Goal: Task Accomplishment & Management: Use online tool/utility

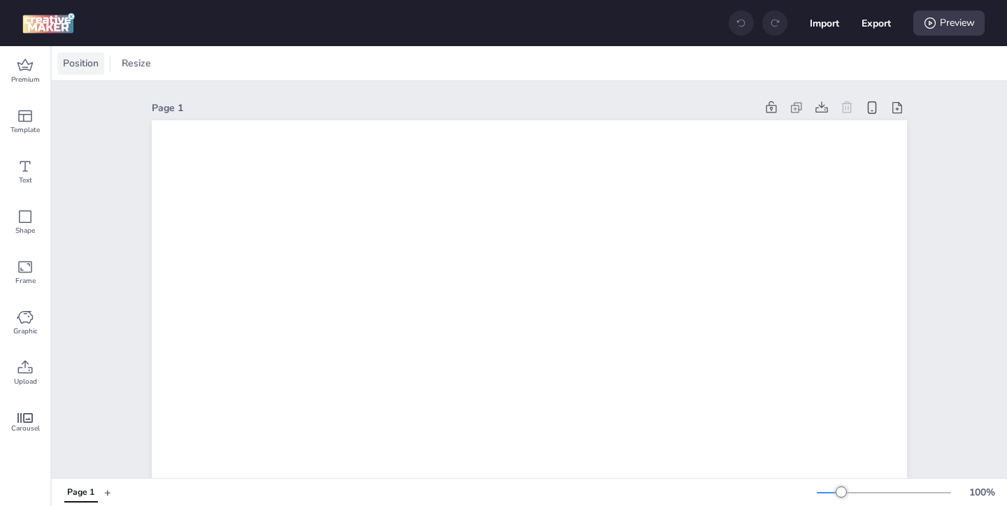
click at [94, 66] on span "Position" at bounding box center [80, 63] width 41 height 15
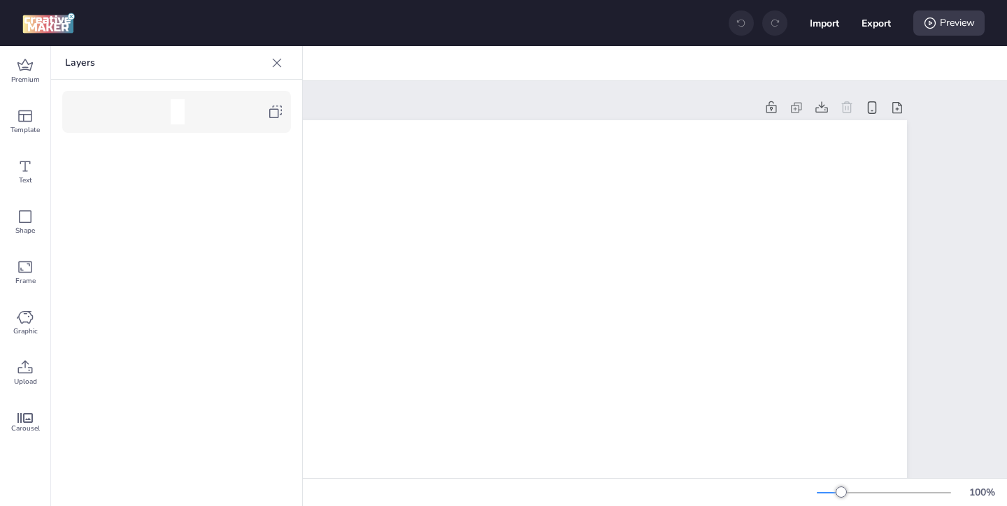
click at [273, 123] on div at bounding box center [176, 112] width 215 height 28
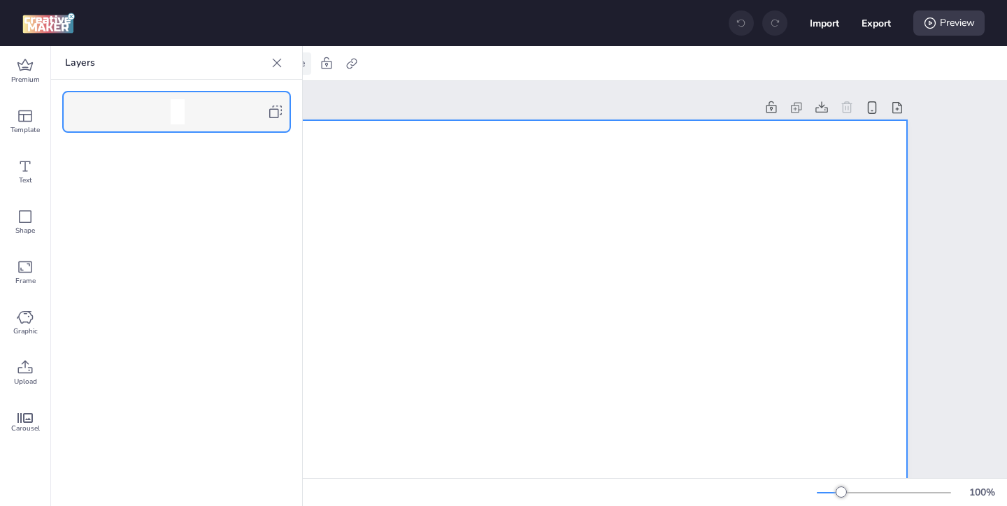
click at [275, 69] on icon at bounding box center [277, 63] width 14 height 14
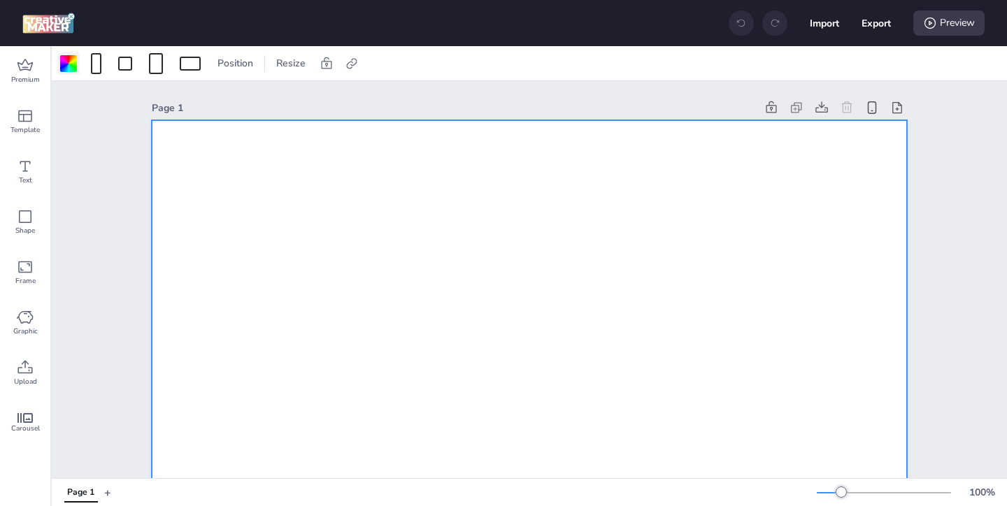
click at [68, 68] on div at bounding box center [68, 63] width 17 height 17
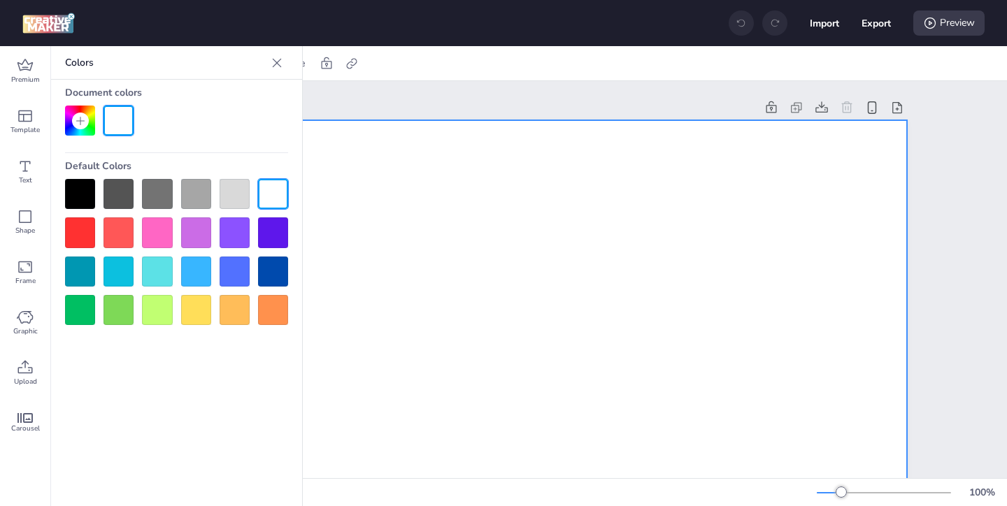
click at [83, 187] on div at bounding box center [80, 194] width 30 height 30
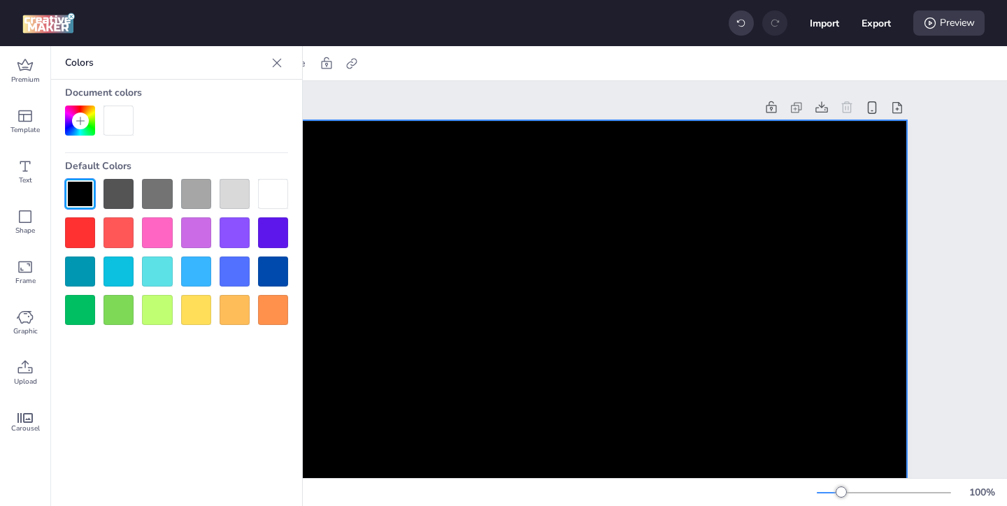
click at [280, 56] on icon at bounding box center [277, 63] width 14 height 14
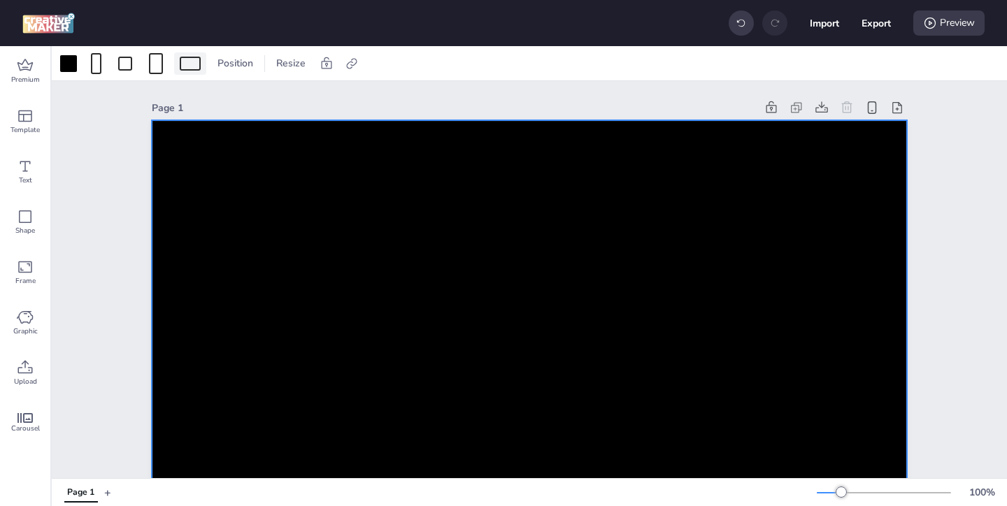
click at [198, 63] on div at bounding box center [190, 64] width 21 height 14
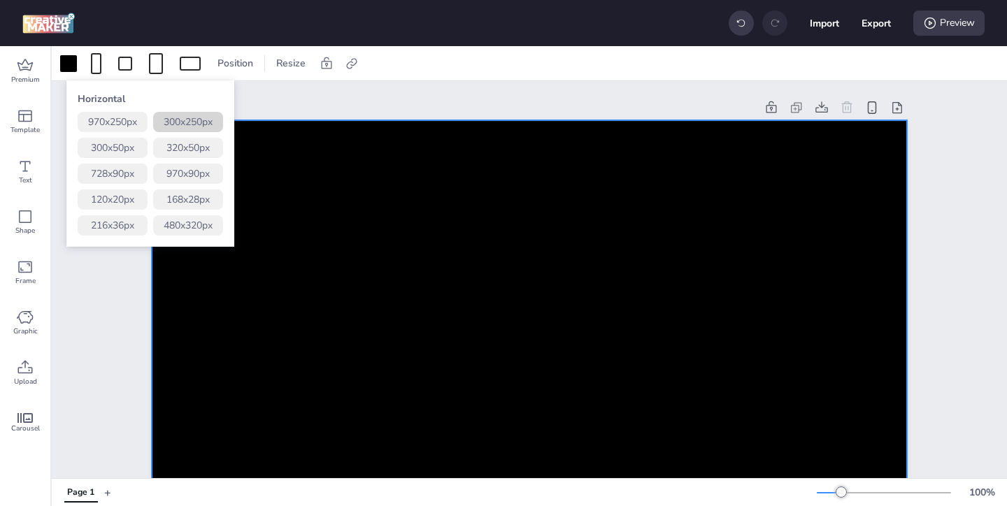
click at [203, 120] on button "300 x 250 px" at bounding box center [188, 122] width 70 height 20
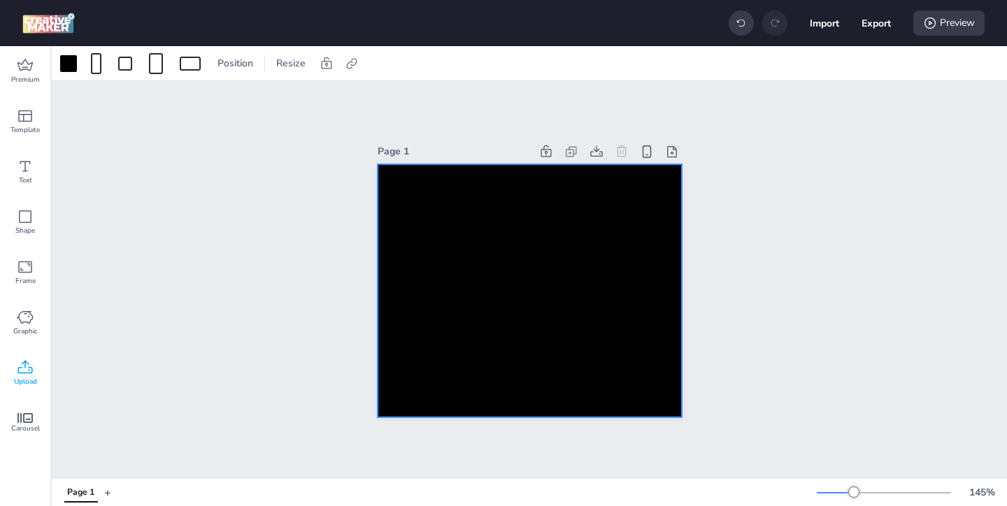
click at [24, 366] on icon at bounding box center [25, 366] width 15 height 13
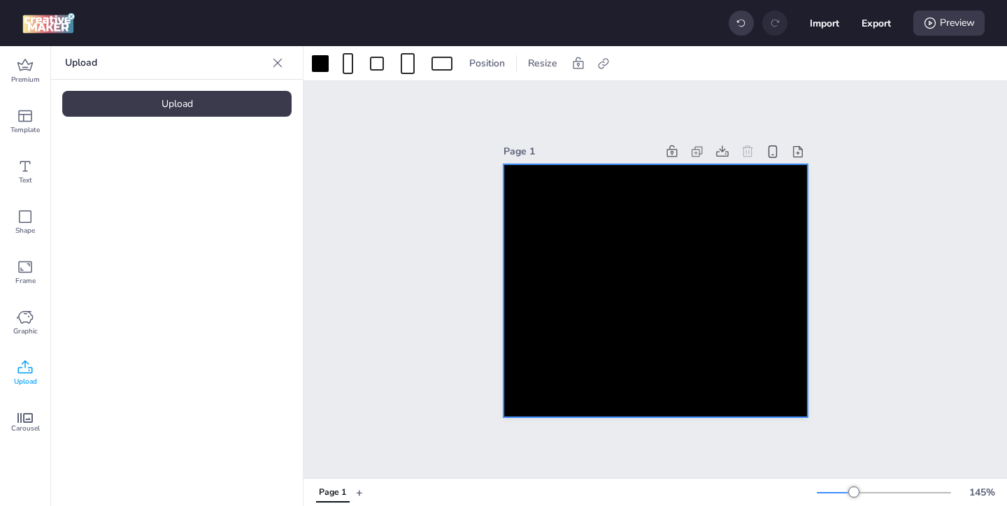
click at [565, 271] on div at bounding box center [655, 291] width 304 height 254
click at [214, 101] on div "Upload" at bounding box center [176, 104] width 229 height 26
click at [152, 189] on img at bounding box center [118, 195] width 85 height 15
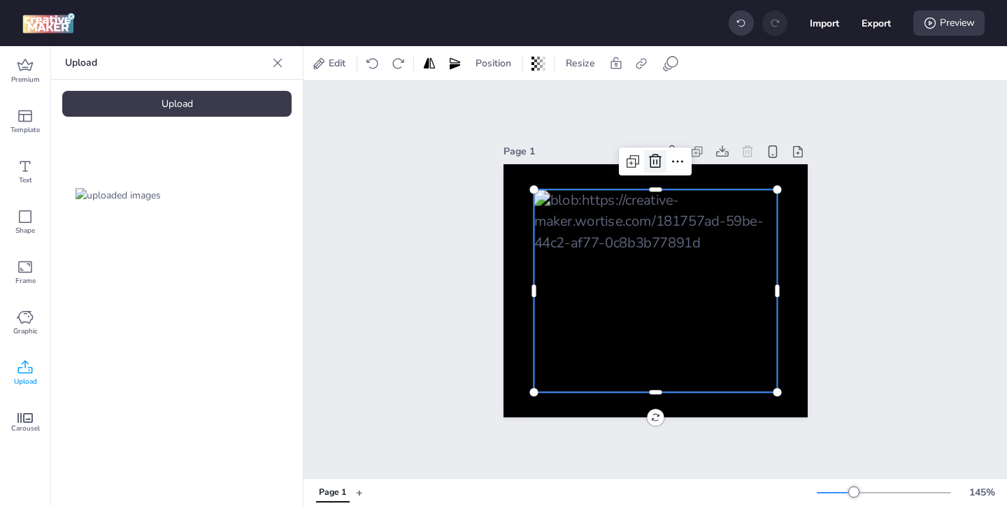
click at [649, 158] on icon at bounding box center [655, 161] width 17 height 17
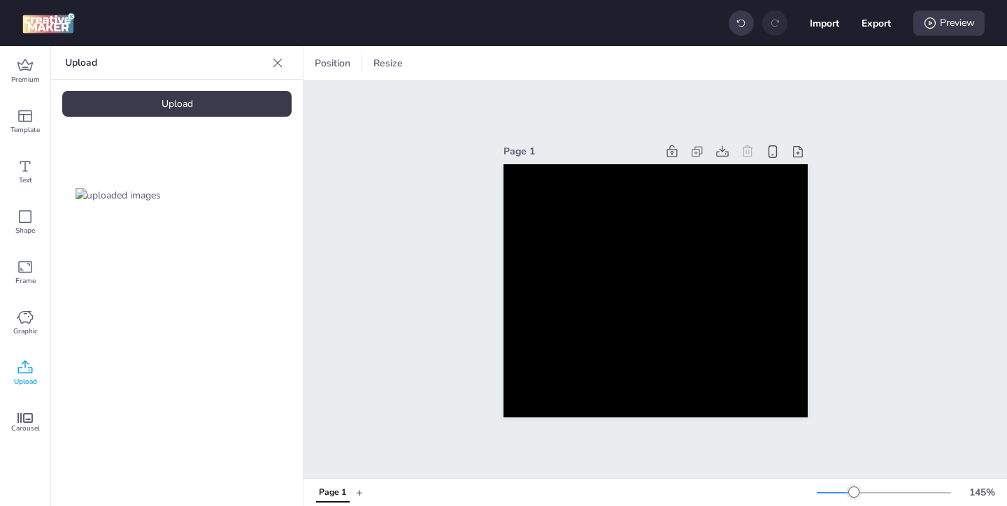
click at [164, 108] on div "Upload" at bounding box center [176, 104] width 229 height 26
click at [247, 203] on img at bounding box center [235, 195] width 85 height 15
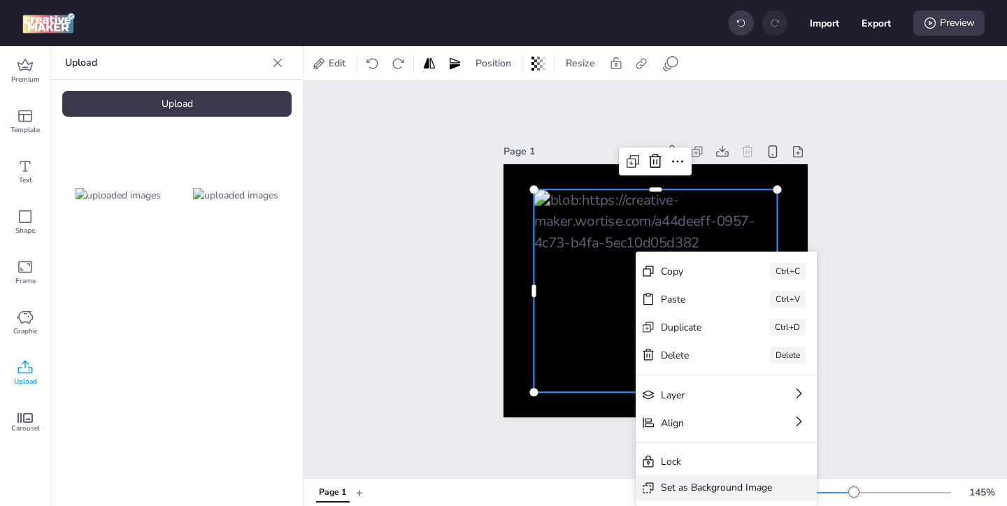
click at [710, 486] on div "Set as Background Image" at bounding box center [716, 487] width 111 height 15
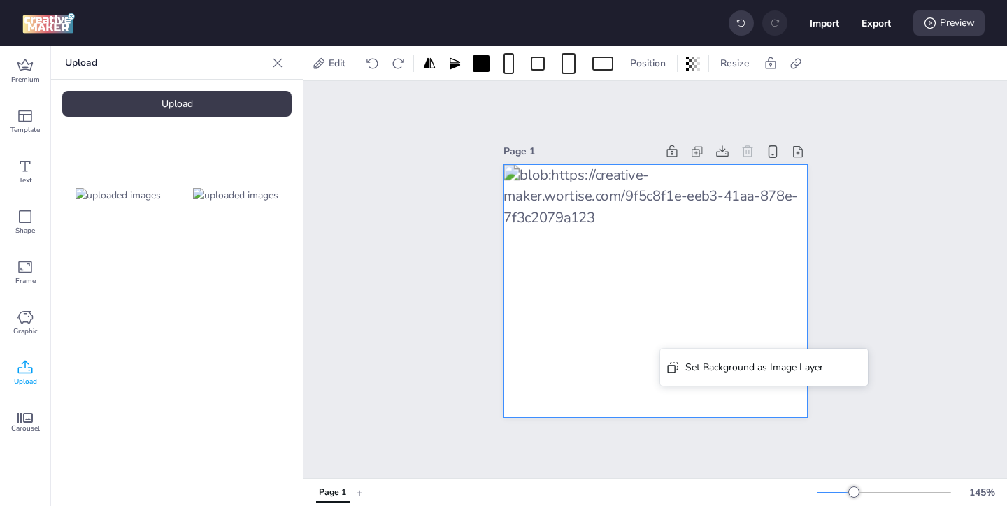
click at [700, 297] on div at bounding box center [655, 291] width 304 height 254
click at [756, 266] on div at bounding box center [655, 291] width 304 height 254
click at [777, 209] on div at bounding box center [655, 291] width 304 height 254
click at [602, 229] on div at bounding box center [655, 291] width 304 height 254
click at [797, 62] on icon at bounding box center [796, 64] width 14 height 14
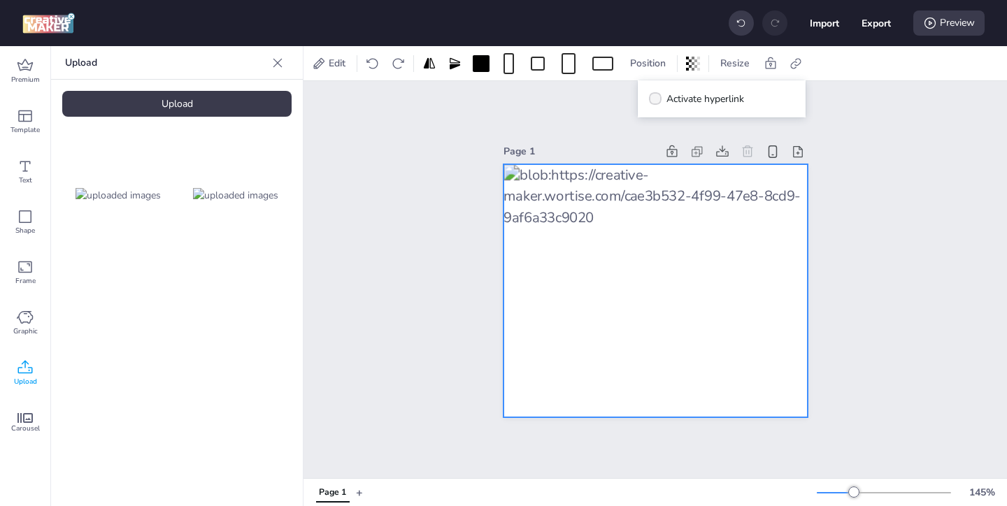
click at [670, 99] on span "Activate hyperlink" at bounding box center [705, 99] width 78 height 15
click at [657, 100] on input "Activate hyperlink" at bounding box center [652, 104] width 9 height 9
checkbox input "true"
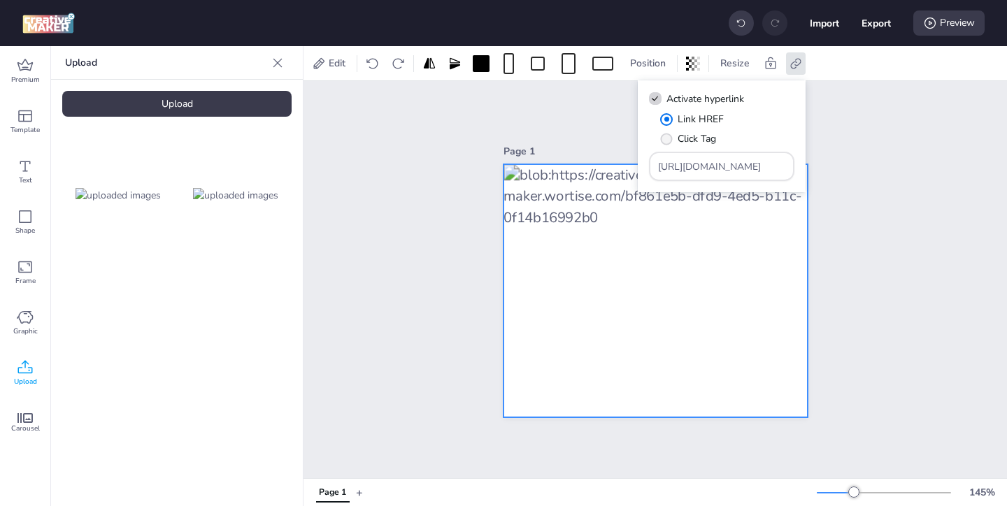
click at [673, 131] on label "Click Tag" at bounding box center [688, 139] width 66 height 24
click at [668, 140] on input "Click Tag" at bounding box center [663, 144] width 9 height 9
radio input "true"
drag, startPoint x: 744, startPoint y: 164, endPoint x: 689, endPoint y: 136, distance: 61.9
click at [698, 144] on div "Link HREF Click Tag [URL][DOMAIN_NAME]" at bounding box center [721, 146] width 145 height 69
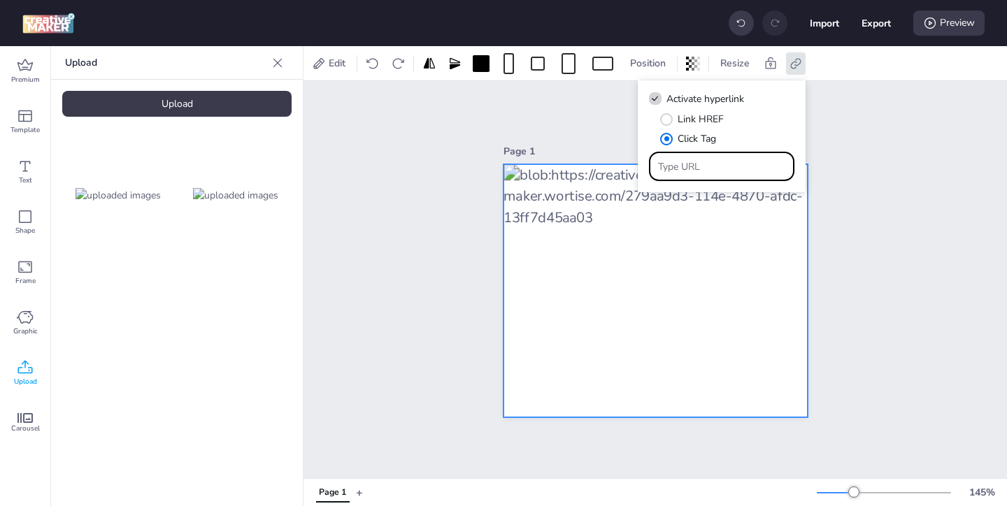
paste input "https://ad.doubleclick.net/ddm/trackclk/N478809.3999883WORTISE.COM/B34146756.42…"
type input "https://ad.doubleclick.net/ddm/trackclk/N478809.3999883WORTISE.COM/B34146756.42…"
click at [879, 253] on div "Page 1" at bounding box center [654, 279] width 703 height 397
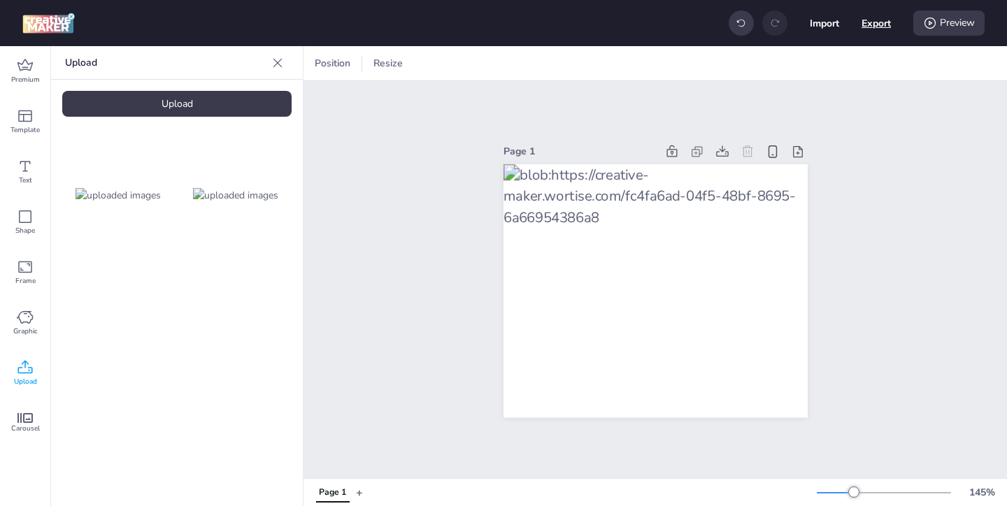
click at [872, 20] on button "Export" at bounding box center [875, 22] width 29 height 29
select select "html"
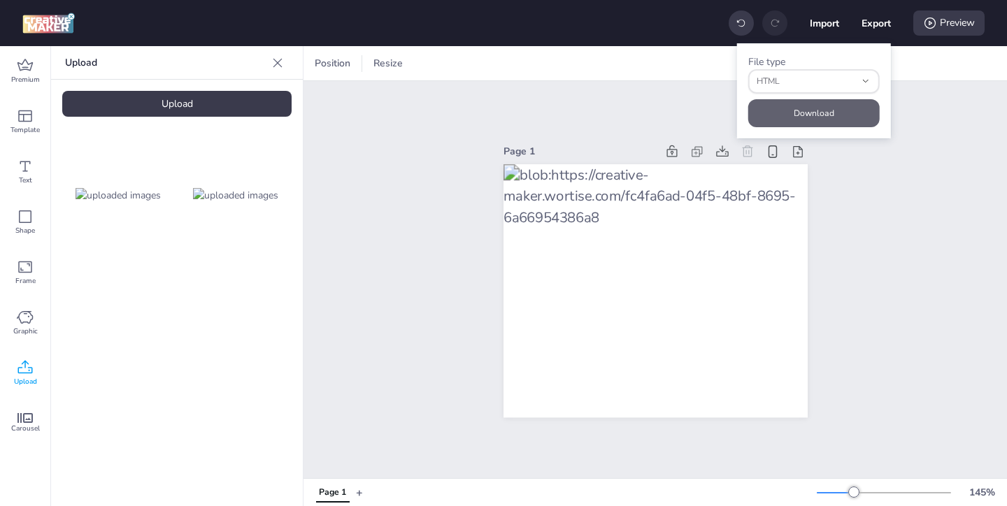
click at [819, 114] on button "Download" at bounding box center [813, 113] width 131 height 28
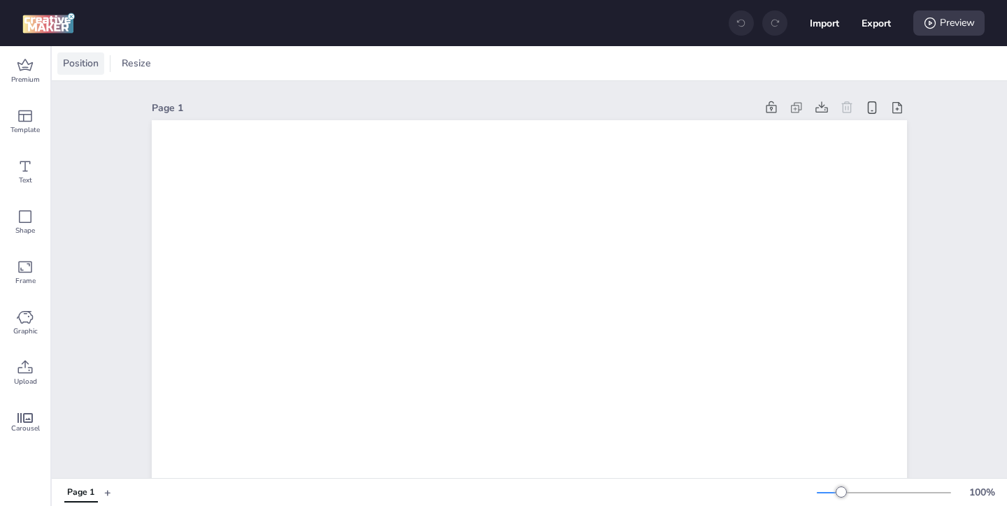
click at [82, 68] on span "Position" at bounding box center [80, 63] width 41 height 15
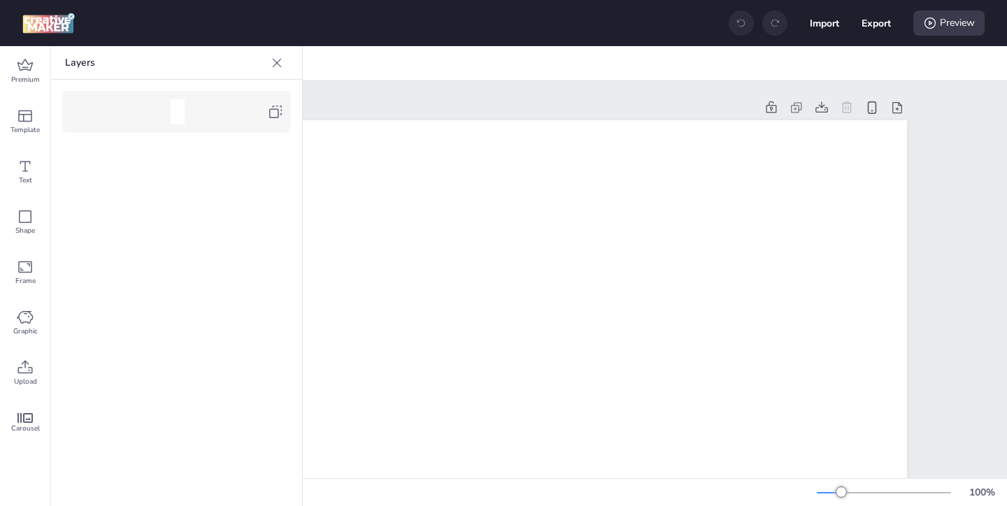
click at [274, 114] on icon at bounding box center [275, 111] width 17 height 17
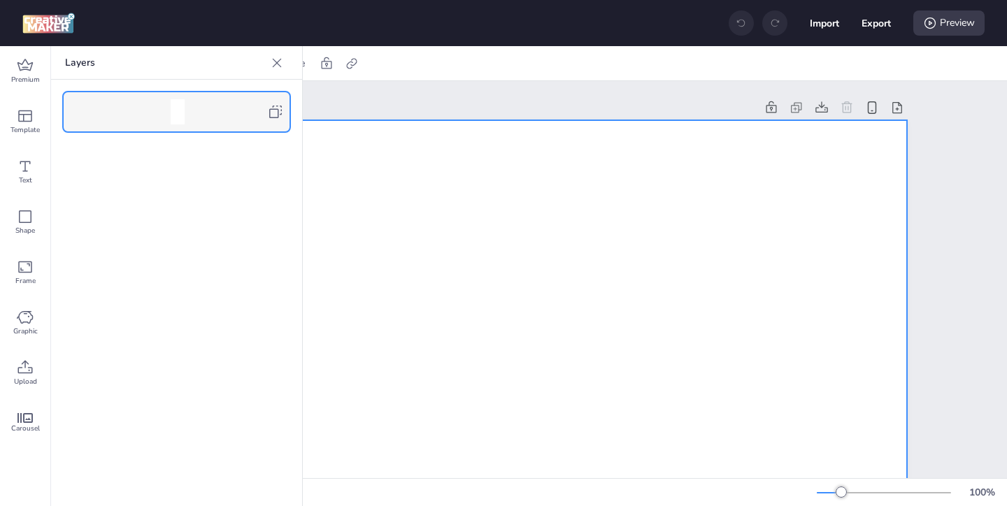
click at [275, 65] on icon at bounding box center [277, 63] width 14 height 14
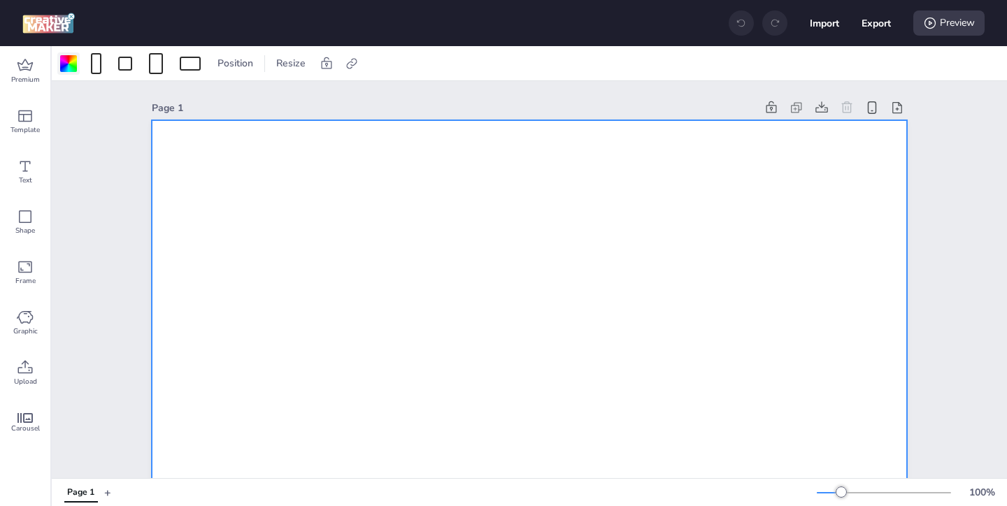
click at [65, 69] on div at bounding box center [68, 63] width 17 height 17
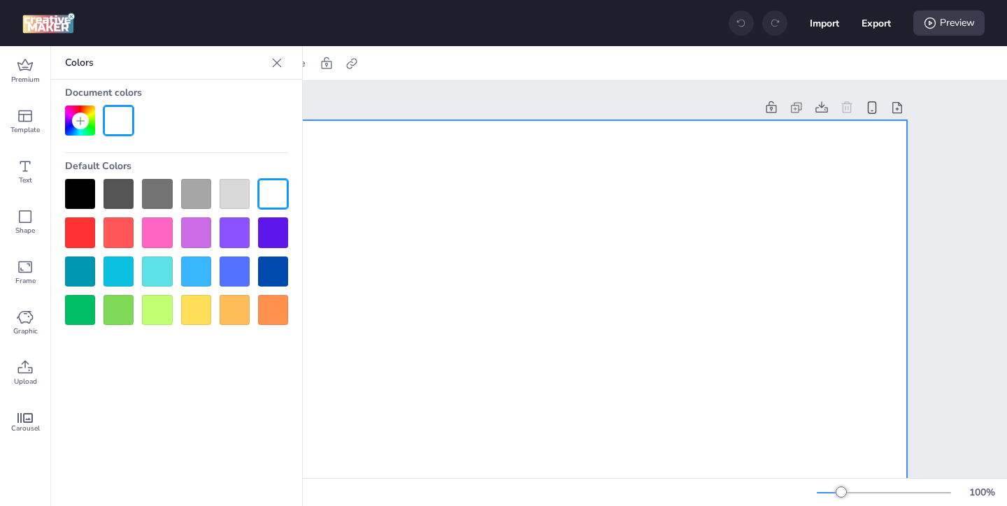
click at [78, 192] on div at bounding box center [80, 194] width 30 height 30
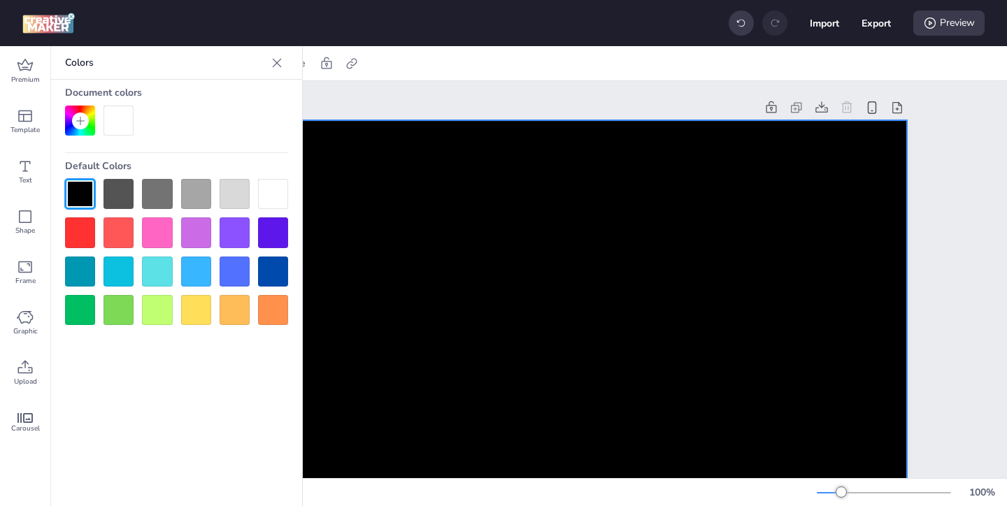
click at [271, 61] on icon at bounding box center [277, 63] width 14 height 14
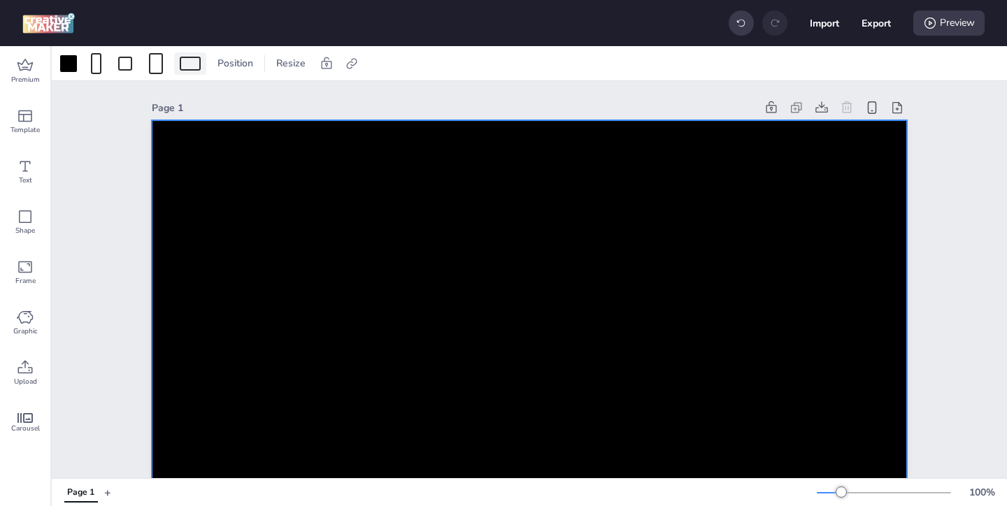
click at [199, 71] on div at bounding box center [190, 63] width 32 height 22
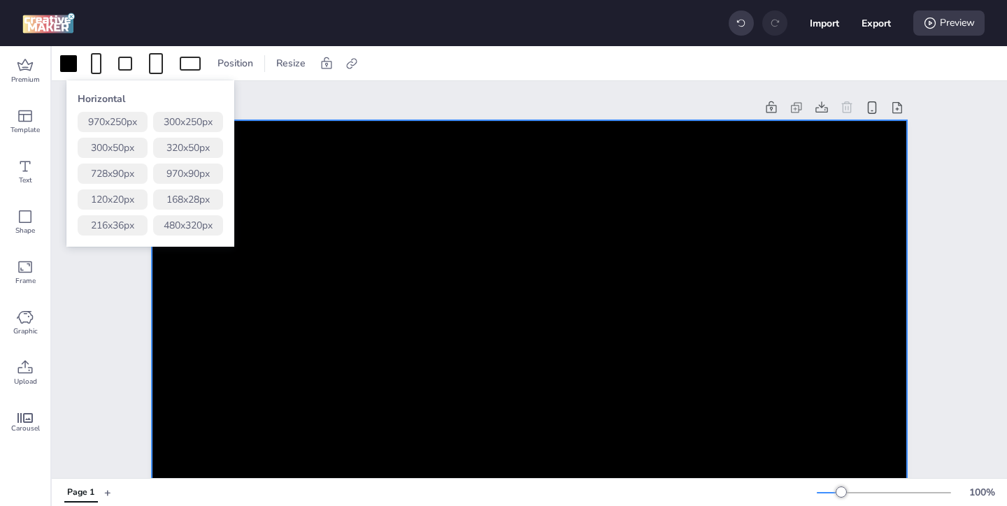
click at [192, 122] on button "300 x 250 px" at bounding box center [188, 122] width 70 height 20
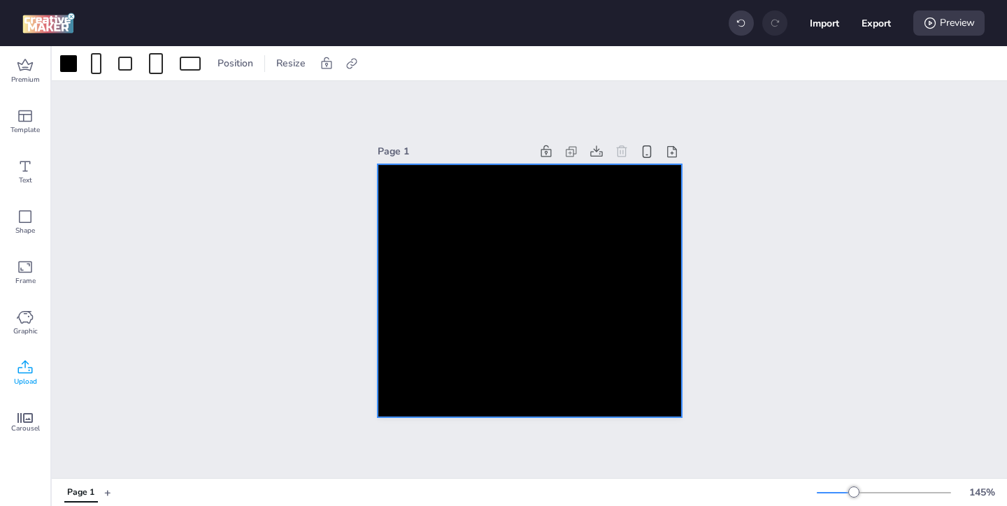
click at [28, 365] on icon at bounding box center [25, 367] width 17 height 17
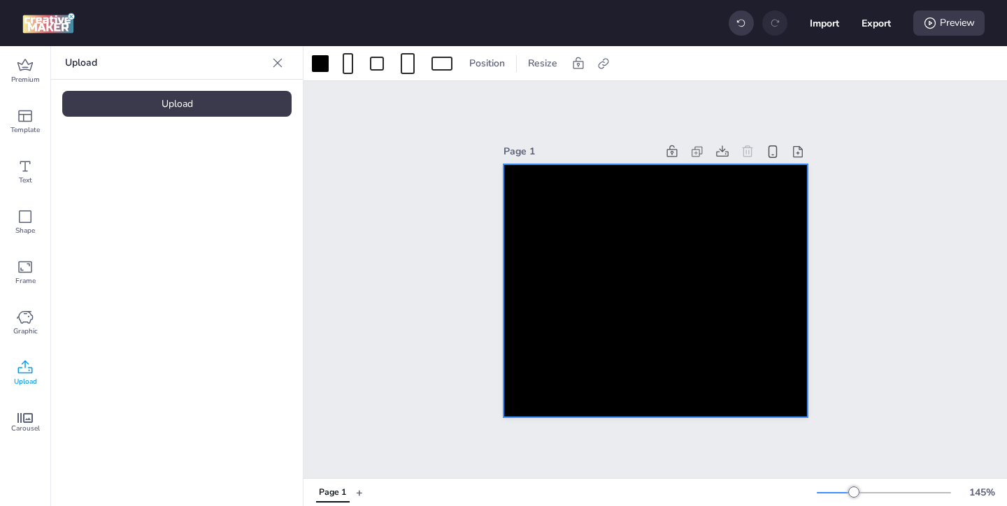
click at [234, 106] on div "Upload" at bounding box center [176, 104] width 229 height 26
click at [131, 203] on img at bounding box center [118, 195] width 85 height 15
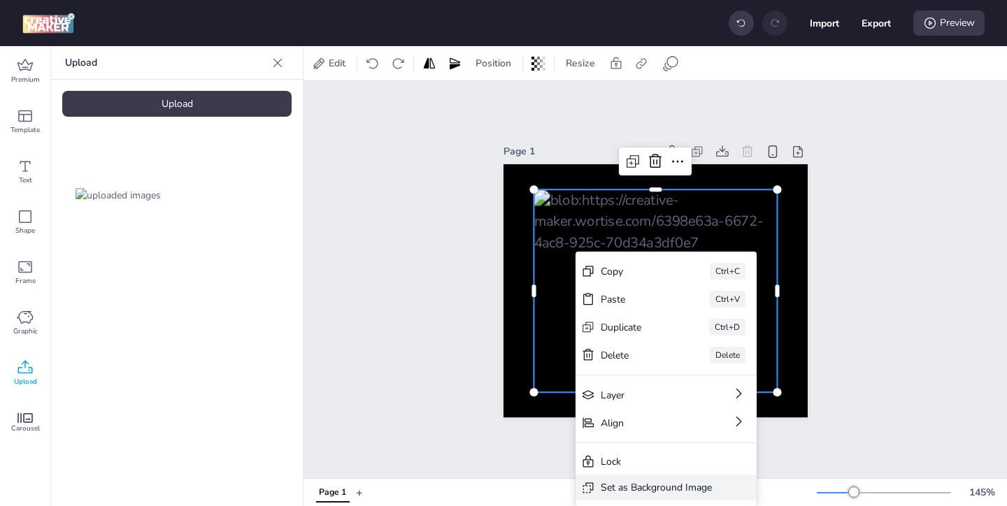
click at [607, 482] on div "Set as Background Image" at bounding box center [656, 487] width 111 height 15
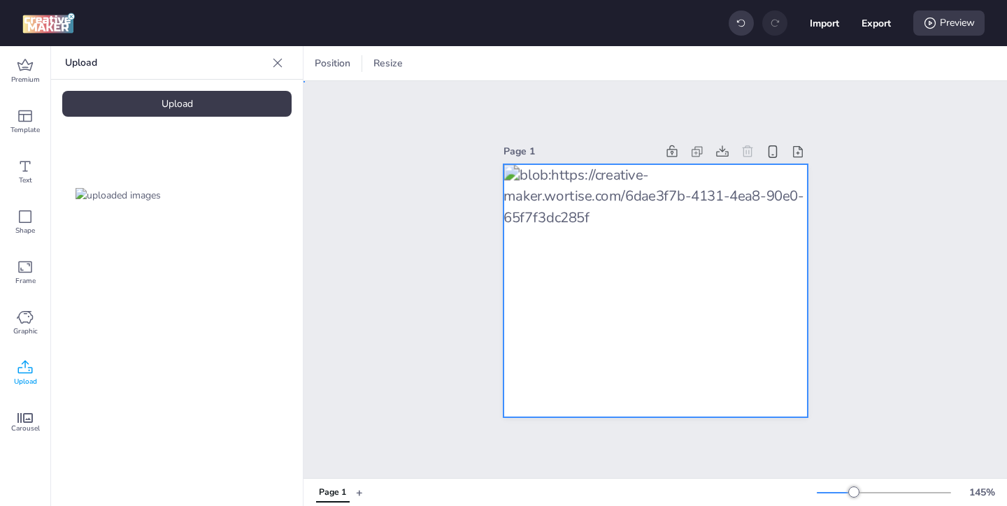
click at [585, 266] on div at bounding box center [655, 291] width 304 height 254
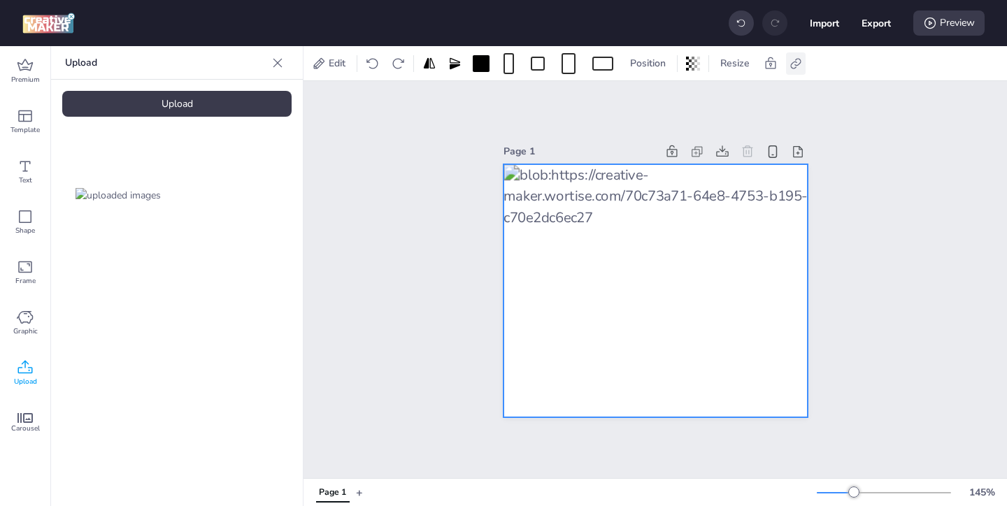
click at [793, 67] on icon at bounding box center [795, 63] width 10 height 10
click at [663, 101] on label "Activate hyperlink" at bounding box center [696, 99] width 105 height 24
click at [657, 101] on input "Activate hyperlink" at bounding box center [652, 104] width 9 height 9
checkbox input "true"
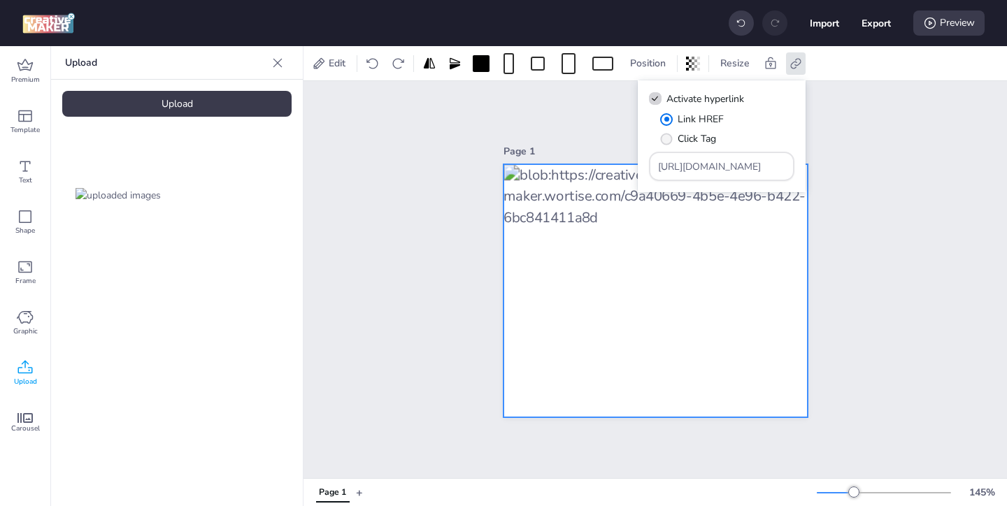
click at [698, 141] on span "Click Tag" at bounding box center [696, 138] width 38 height 15
click at [668, 141] on input "Click Tag" at bounding box center [663, 144] width 9 height 9
radio input "true"
drag, startPoint x: 753, startPoint y: 164, endPoint x: 713, endPoint y: 136, distance: 49.1
click at [718, 141] on div "Link HREF Click Tag [URL][DOMAIN_NAME]" at bounding box center [721, 146] width 145 height 69
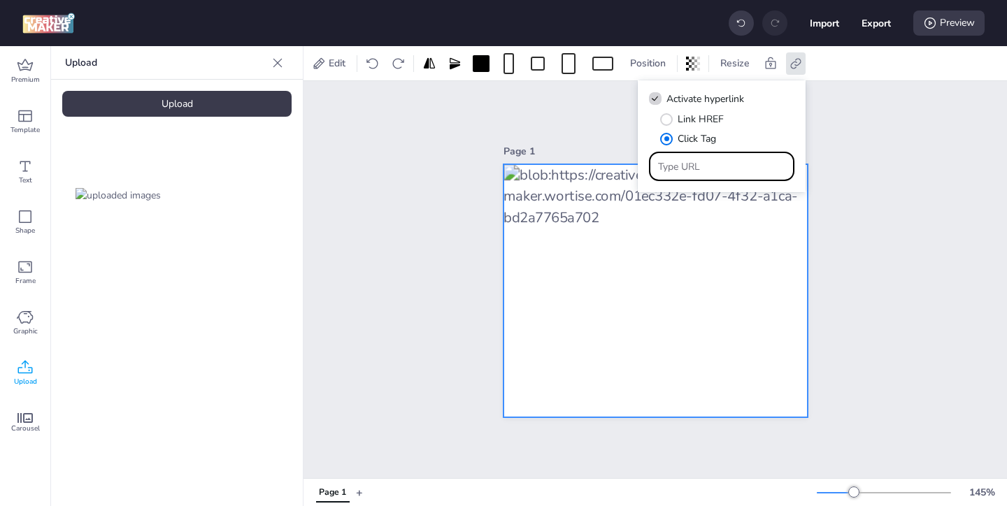
paste input "https://ad.doubleclick.net/ddm/trackclk/N478809.3999883WORTISE.COM/B34146756.42…"
type input "https://ad.doubleclick.net/ddm/trackclk/N478809.3999883WORTISE.COM/B34146756.42…"
click at [925, 248] on div "Page 1" at bounding box center [654, 279] width 703 height 397
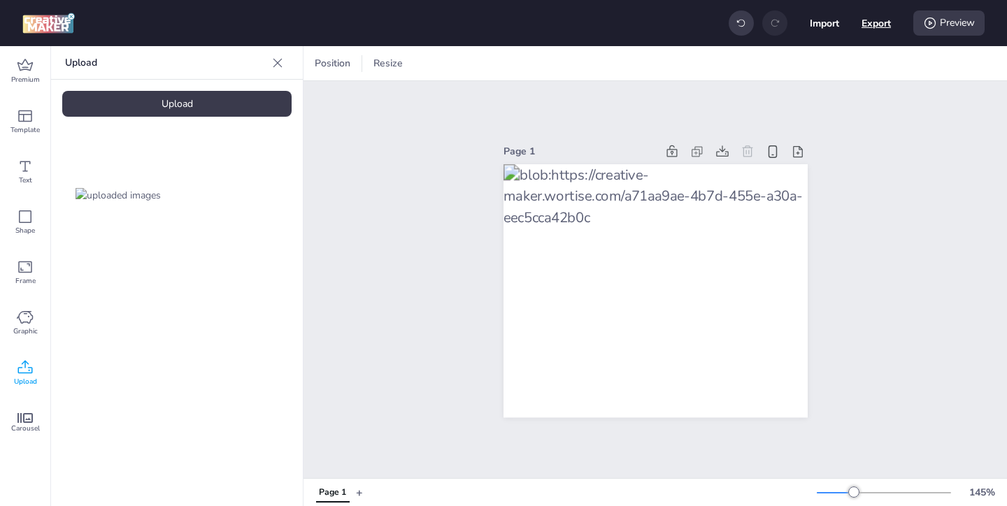
click at [870, 20] on button "Export" at bounding box center [875, 22] width 29 height 29
select select "html"
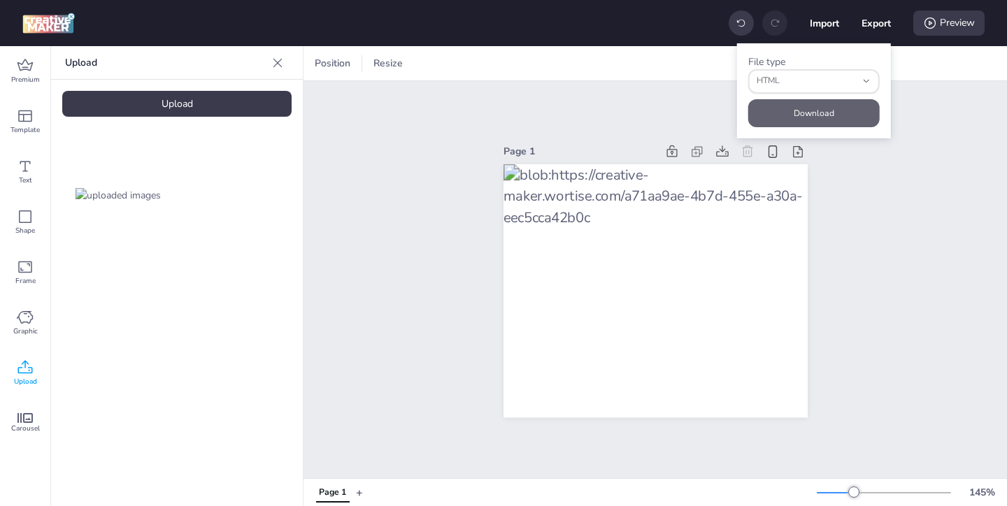
click at [805, 110] on button "Download" at bounding box center [813, 113] width 131 height 28
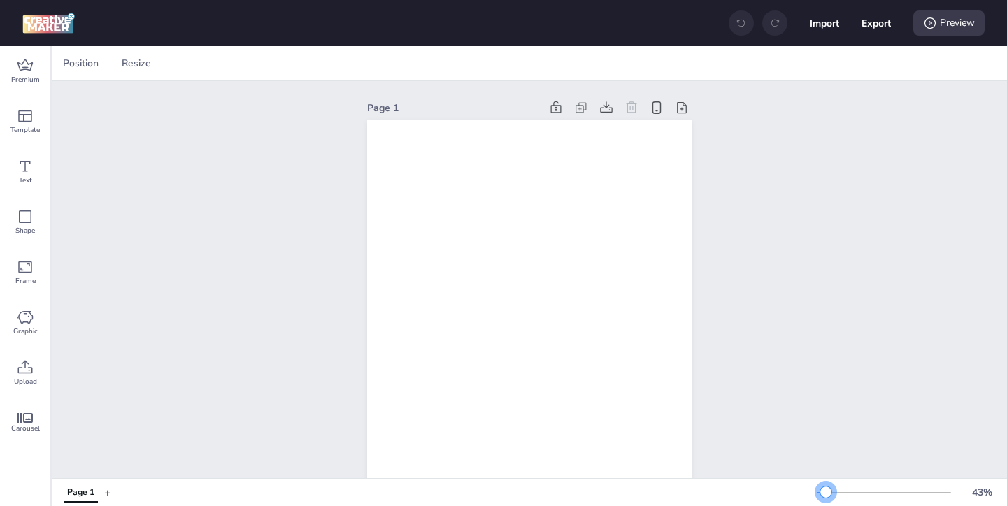
drag, startPoint x: 840, startPoint y: 490, endPoint x: 826, endPoint y: 490, distance: 14.0
click at [826, 490] on div at bounding box center [825, 492] width 11 height 11
click at [24, 370] on icon at bounding box center [25, 367] width 17 height 17
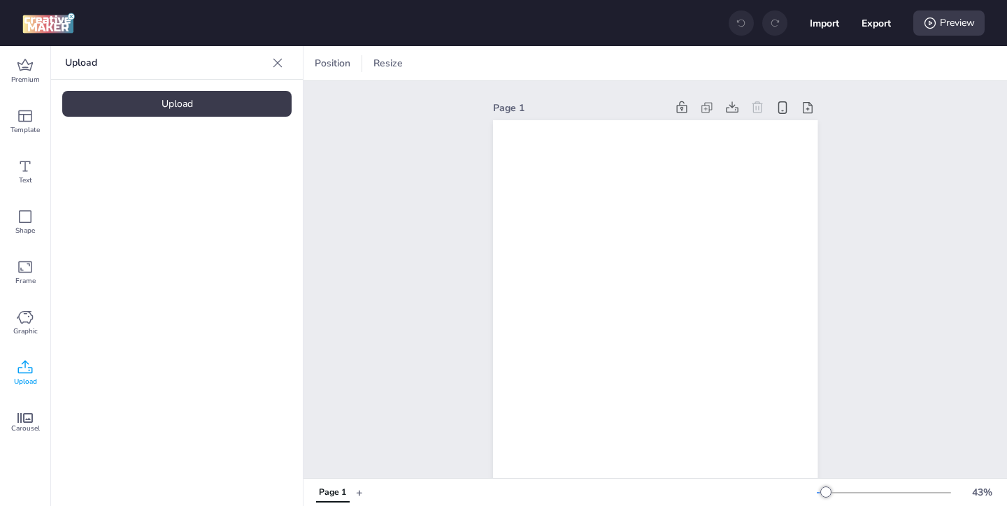
click at [185, 103] on div "Upload" at bounding box center [176, 104] width 229 height 26
click at [96, 203] on img at bounding box center [118, 195] width 85 height 15
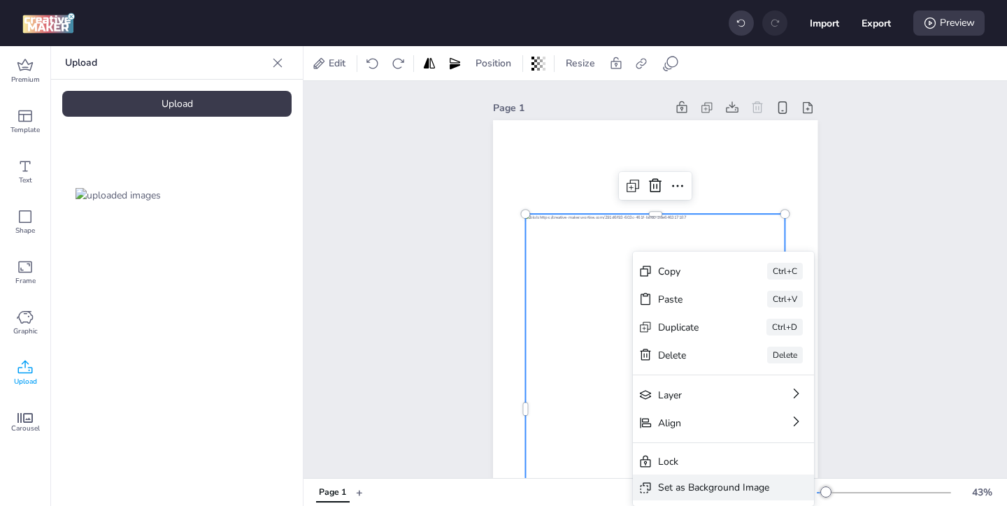
click at [673, 489] on div "Set as Background Image" at bounding box center [713, 487] width 111 height 15
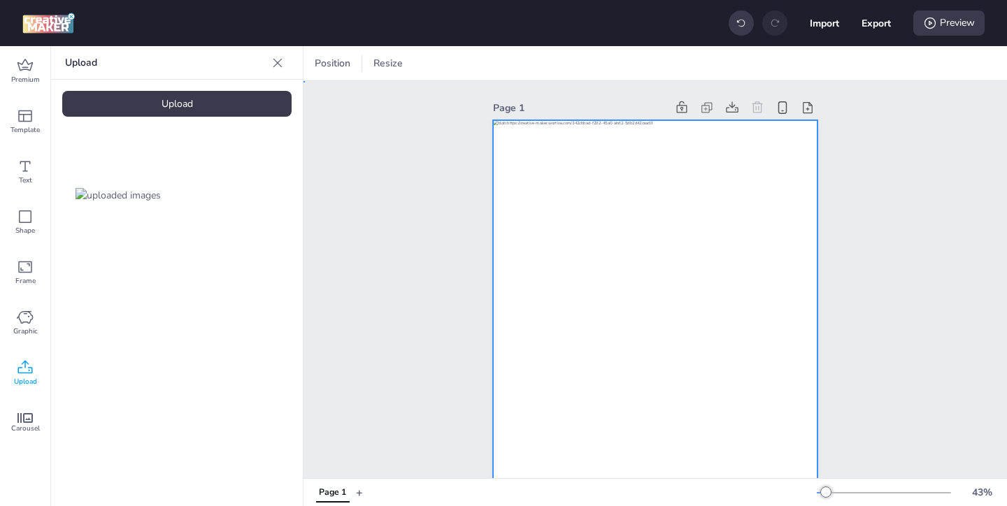
click at [622, 330] on div at bounding box center [655, 408] width 324 height 577
click at [793, 62] on icon at bounding box center [795, 63] width 10 height 10
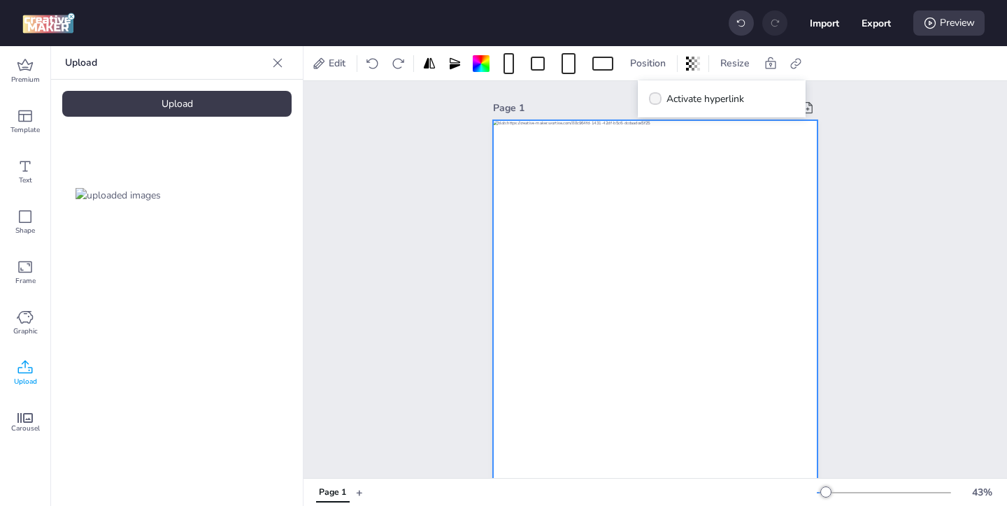
click at [652, 94] on span at bounding box center [655, 98] width 13 height 13
click at [652, 100] on input "Activate hyperlink" at bounding box center [652, 104] width 9 height 9
checkbox input "true"
click at [666, 134] on span "" at bounding box center [667, 139] width 12 height 12
click at [666, 140] on input "Click Tag" at bounding box center [663, 144] width 9 height 9
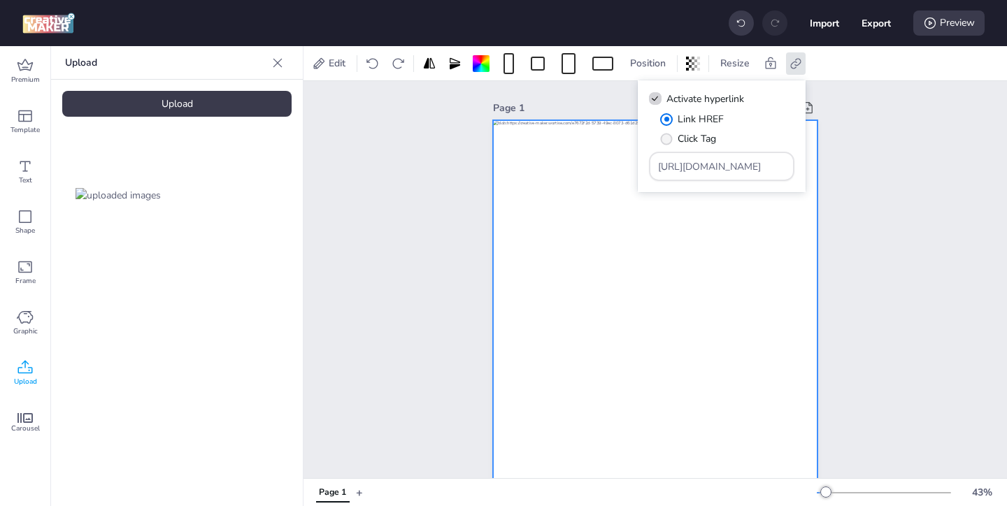
radio input "true"
drag, startPoint x: 740, startPoint y: 173, endPoint x: 706, endPoint y: 150, distance: 40.7
click at [707, 150] on div "Link HREF Click Tag [URL][DOMAIN_NAME]" at bounding box center [721, 146] width 145 height 69
click at [686, 164] on input "Type URL" at bounding box center [722, 166] width 128 height 15
paste input "https://ad.doubleclick.net/ddm/trackclk/N478809.3999883WORTISE.COM/B34146756.42…"
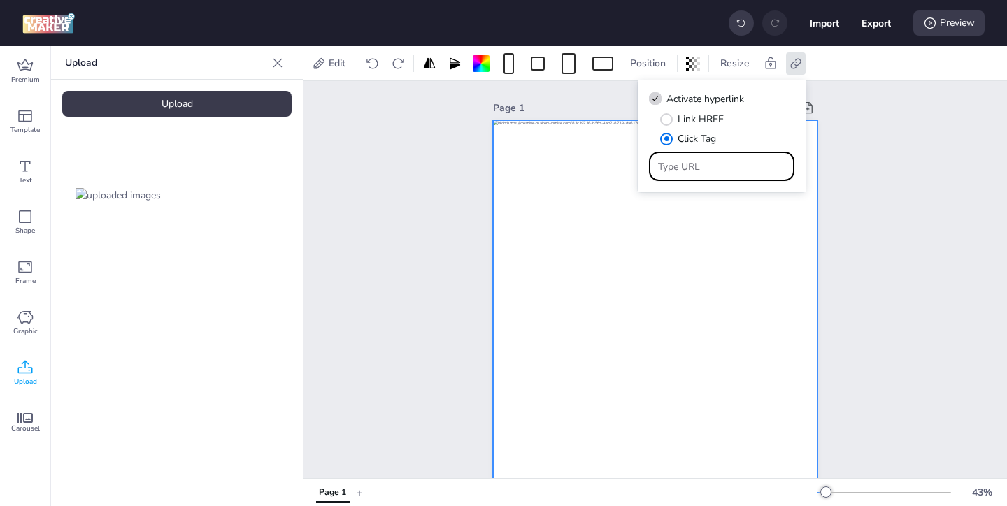
type input "https://ad.doubleclick.net/ddm/trackclk/N478809.3999883WORTISE.COM/B34146756.42…"
click at [882, 266] on div "Page 1" at bounding box center [654, 397] width 703 height 633
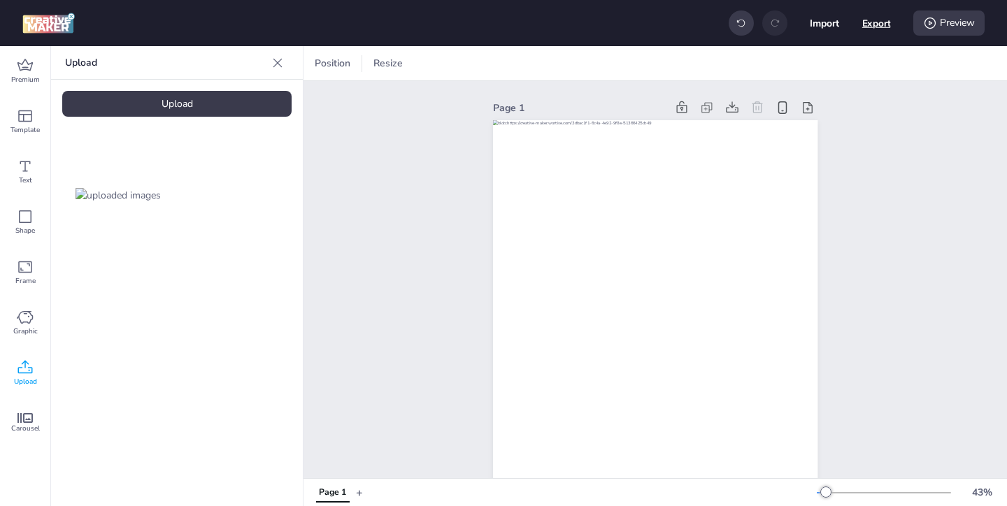
click at [870, 27] on button "Export" at bounding box center [876, 23] width 29 height 29
select select "html"
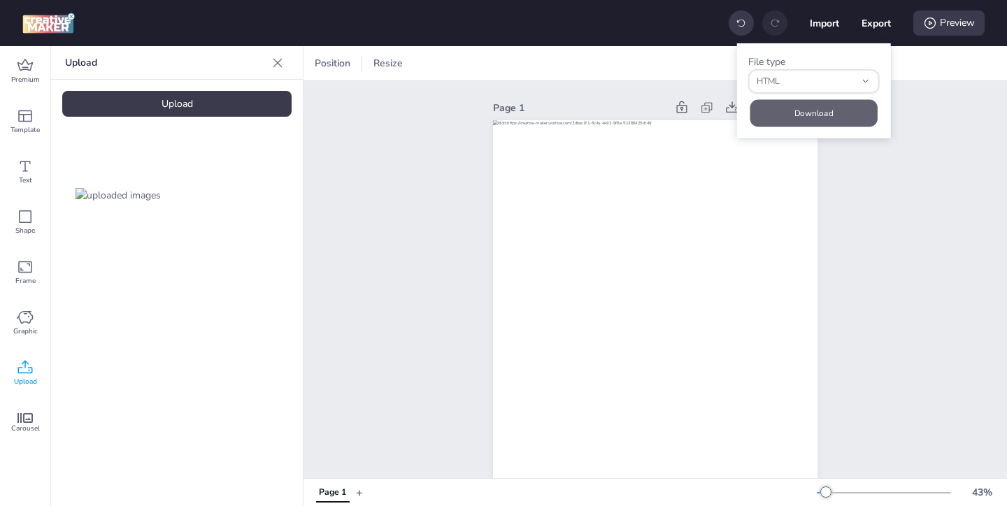
click at [828, 115] on button "Download" at bounding box center [812, 112] width 127 height 27
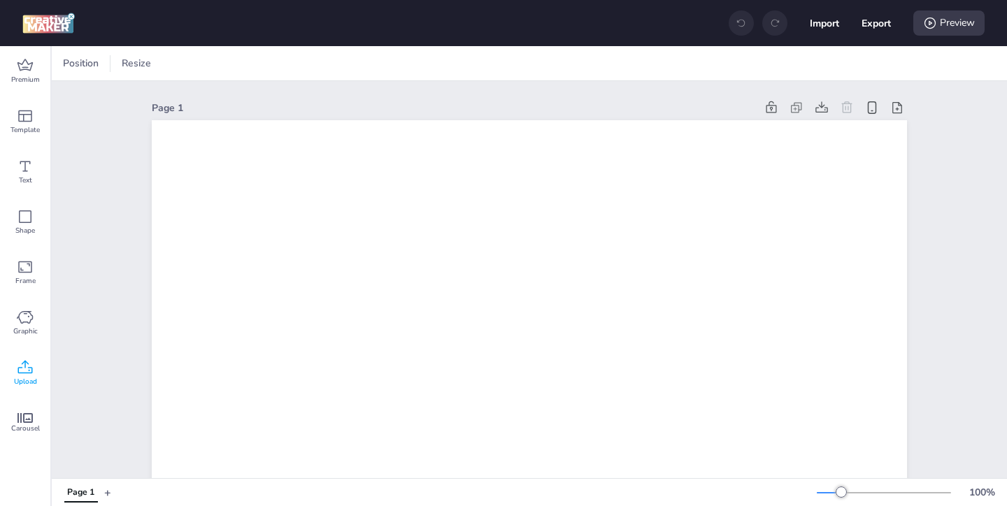
click at [27, 360] on icon at bounding box center [25, 367] width 17 height 17
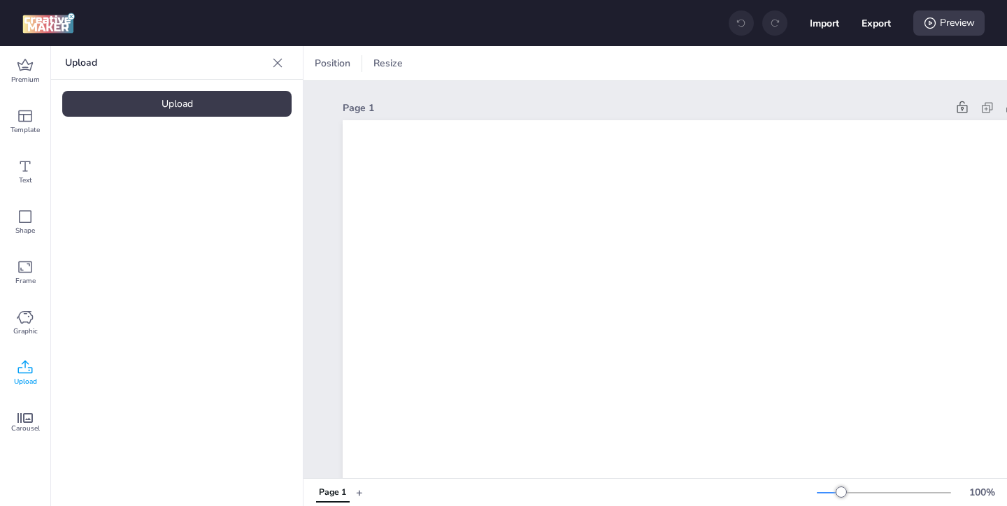
click at [244, 99] on div "Upload" at bounding box center [176, 104] width 229 height 26
click at [96, 203] on img at bounding box center [118, 195] width 85 height 15
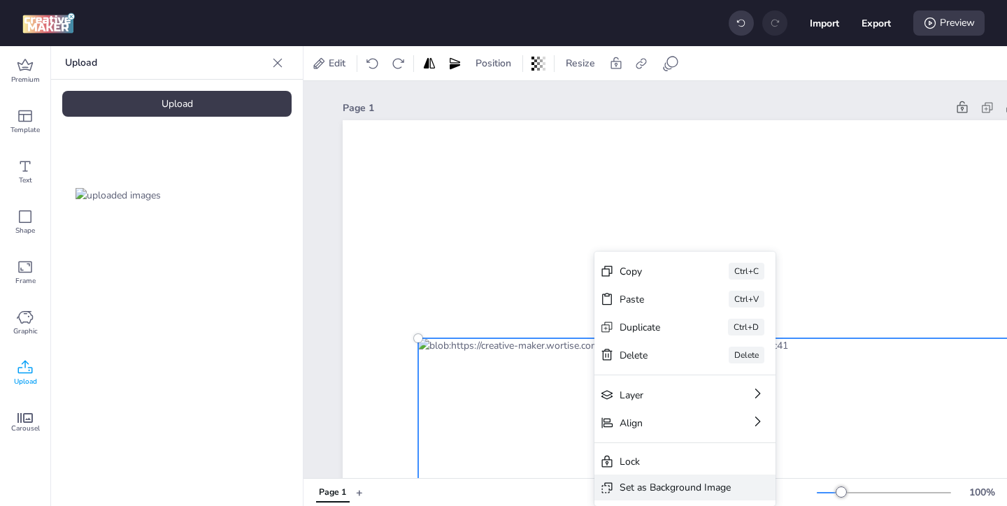
click at [626, 477] on div "Set as Background Image" at bounding box center [684, 488] width 181 height 26
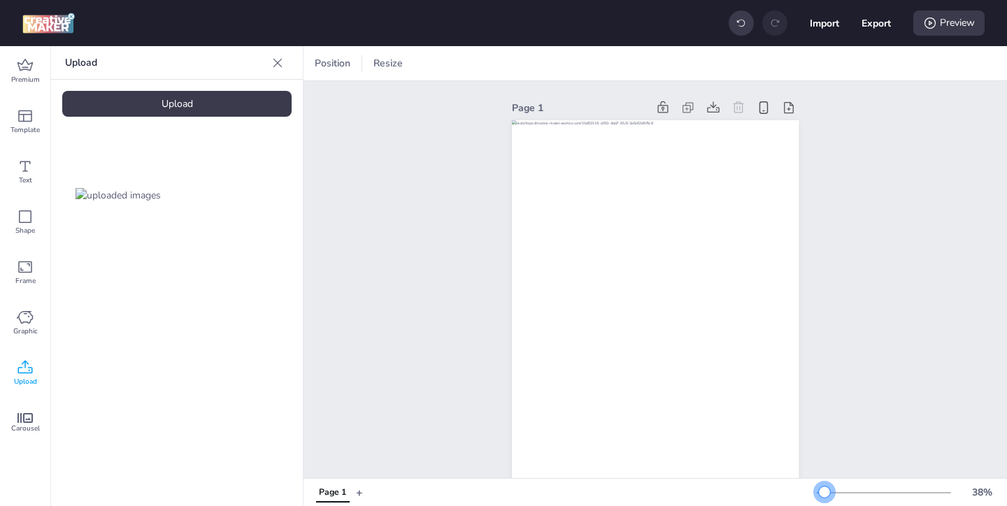
drag, startPoint x: 840, startPoint y: 487, endPoint x: 824, endPoint y: 489, distance: 16.1
click at [824, 489] on div at bounding box center [824, 492] width 11 height 11
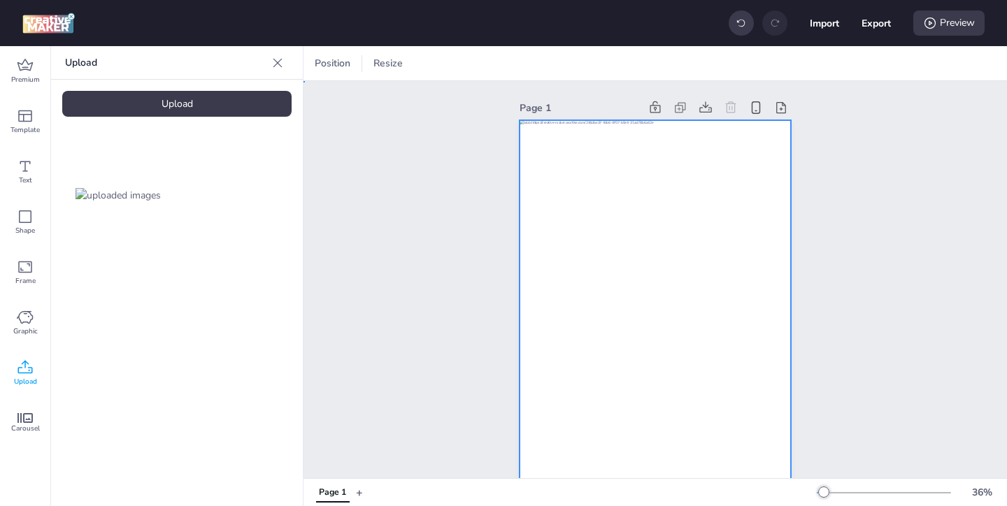
click at [728, 408] on div at bounding box center [655, 361] width 272 height 483
click at [793, 63] on icon at bounding box center [796, 64] width 14 height 14
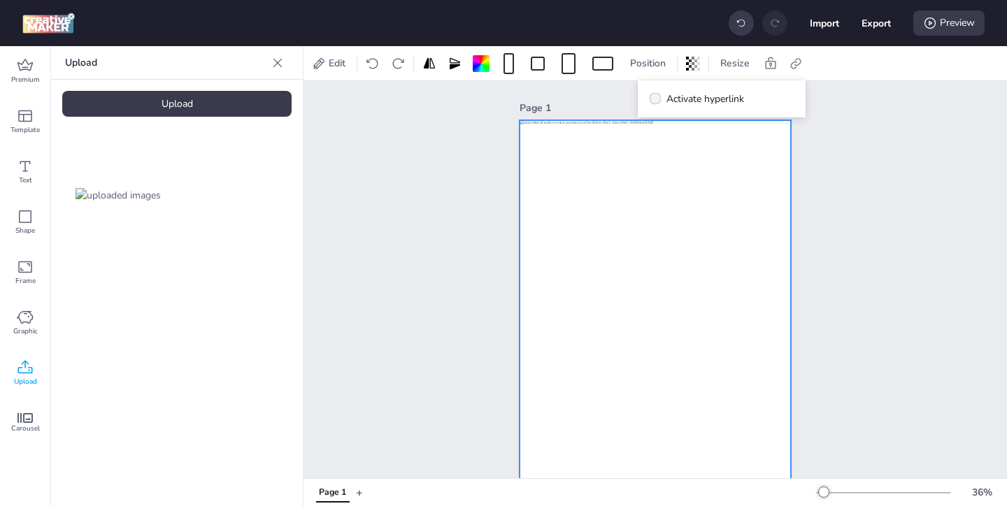
click at [676, 104] on span "Activate hyperlink" at bounding box center [705, 99] width 78 height 15
click at [657, 104] on input "Activate hyperlink" at bounding box center [652, 104] width 9 height 9
checkbox input "true"
click at [691, 143] on span "Click Tag" at bounding box center [696, 138] width 38 height 15
click at [668, 143] on input "Click Tag" at bounding box center [663, 144] width 9 height 9
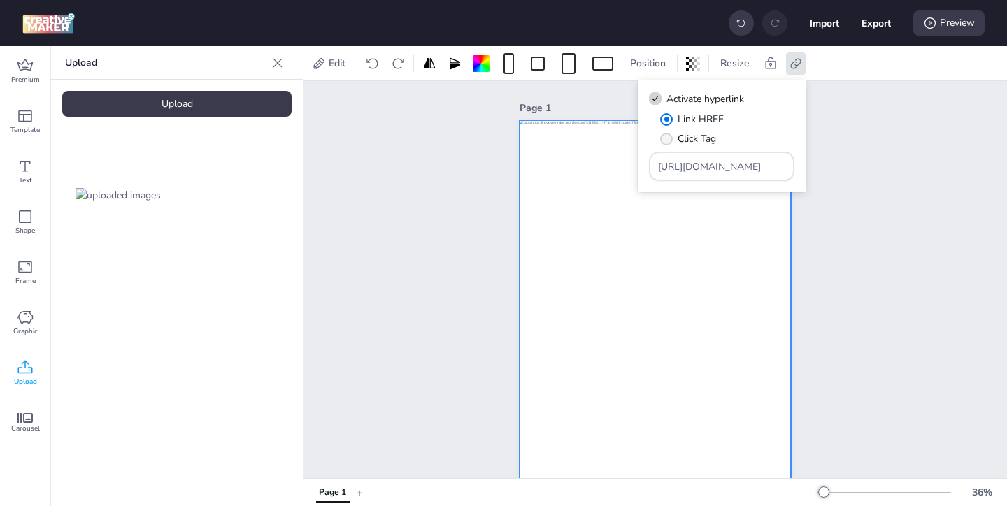
radio input "true"
drag, startPoint x: 742, startPoint y: 164, endPoint x: 682, endPoint y: 126, distance: 71.6
click at [697, 138] on div "Link HREF Click Tag [URL][DOMAIN_NAME]" at bounding box center [721, 146] width 145 height 69
click at [703, 172] on input "Type URL" at bounding box center [722, 166] width 128 height 15
paste input "https://[DOMAIN_NAME]/ddm/trackclk/[DOMAIN_NAME]/B34146756.429022173;dc_trk_aid…"
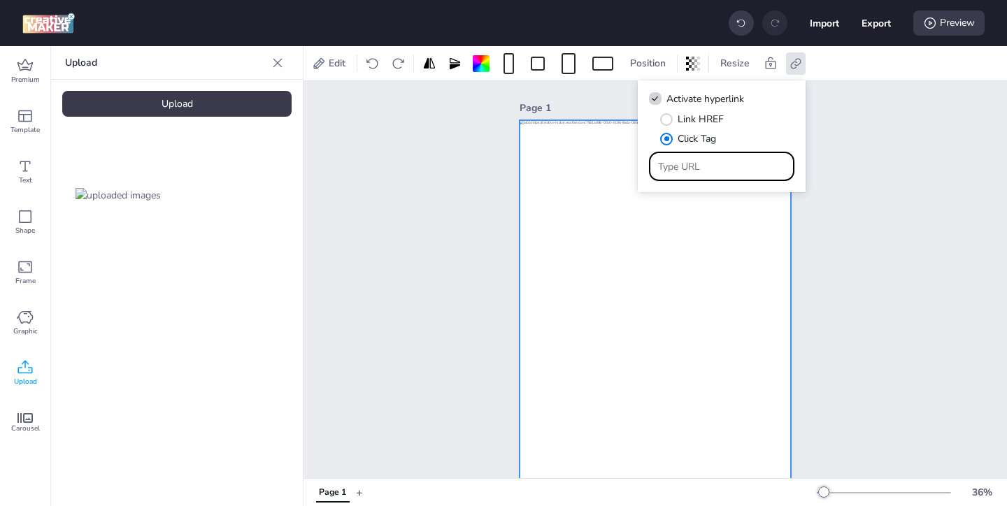
type input "https://[DOMAIN_NAME]/ddm/trackclk/[DOMAIN_NAME]/B34146756.429022173;dc_trk_aid…"
click at [821, 268] on div "Page 1" at bounding box center [655, 350] width 350 height 539
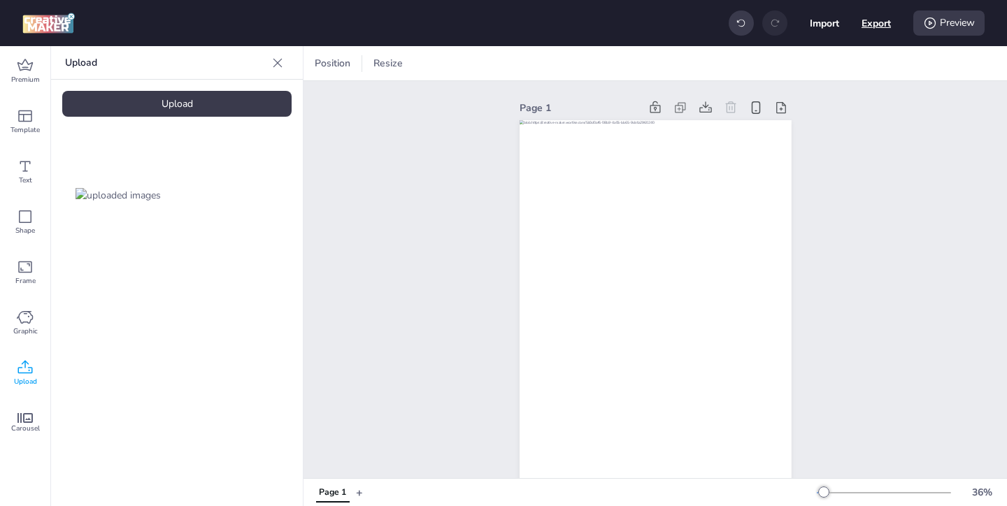
click at [863, 26] on button "Export" at bounding box center [875, 22] width 29 height 29
select select "html"
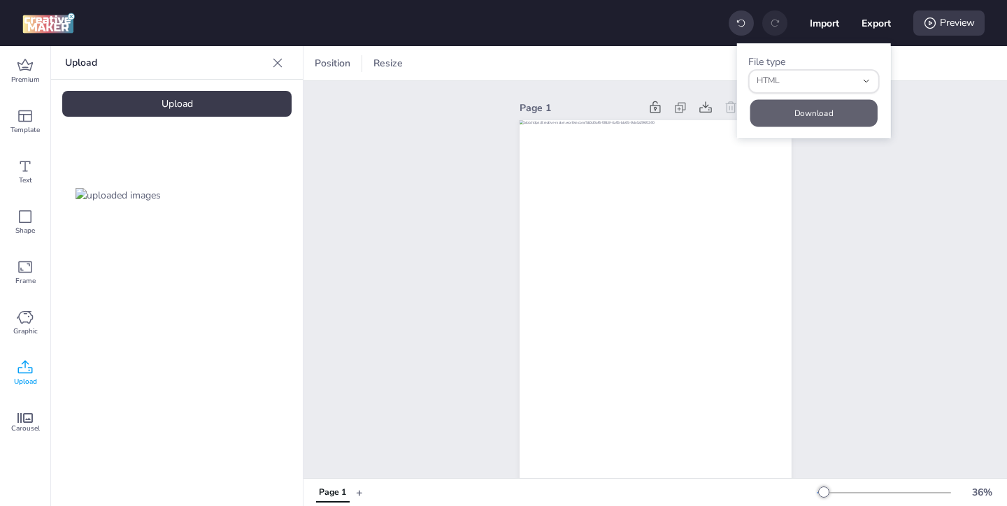
click at [840, 117] on button "Download" at bounding box center [813, 112] width 127 height 27
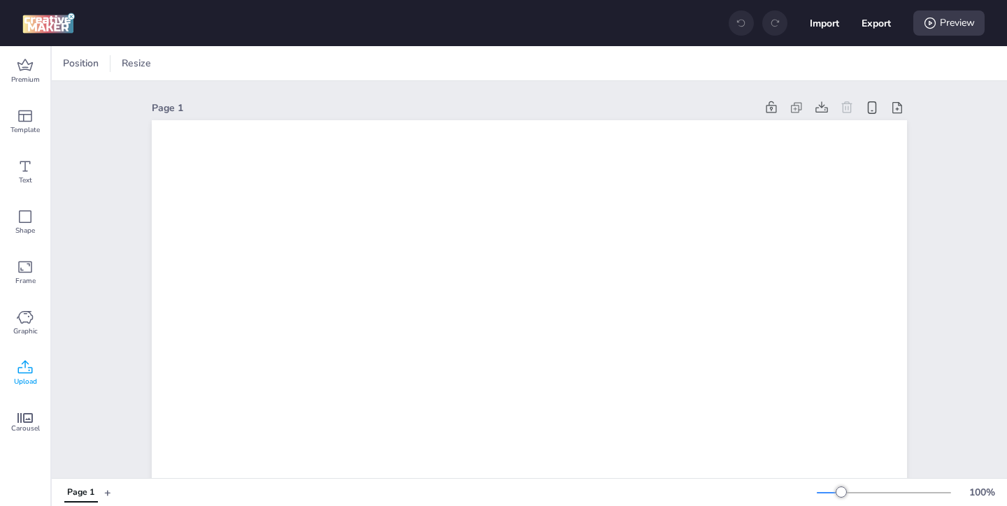
click at [18, 368] on icon at bounding box center [25, 366] width 15 height 13
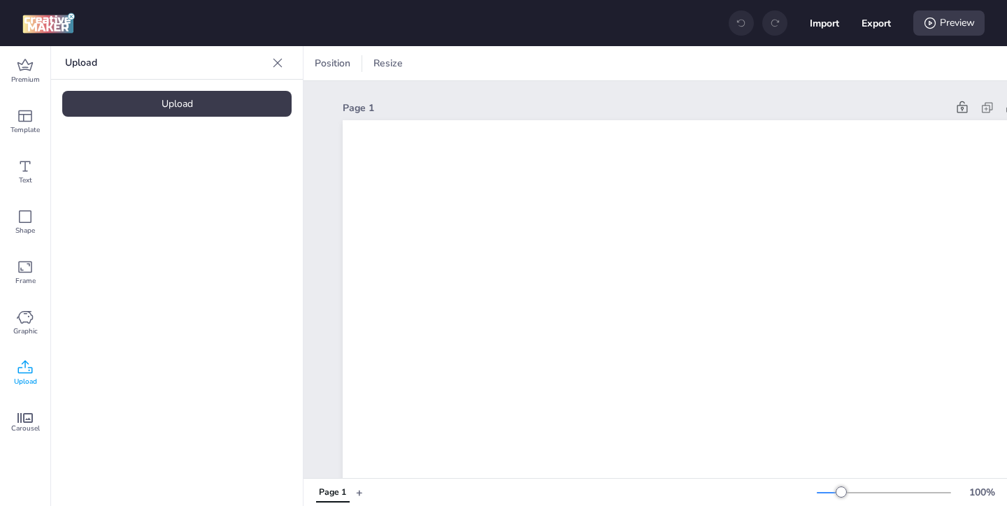
click at [219, 102] on div "Upload" at bounding box center [176, 104] width 229 height 26
click at [136, 189] on img at bounding box center [118, 195] width 85 height 15
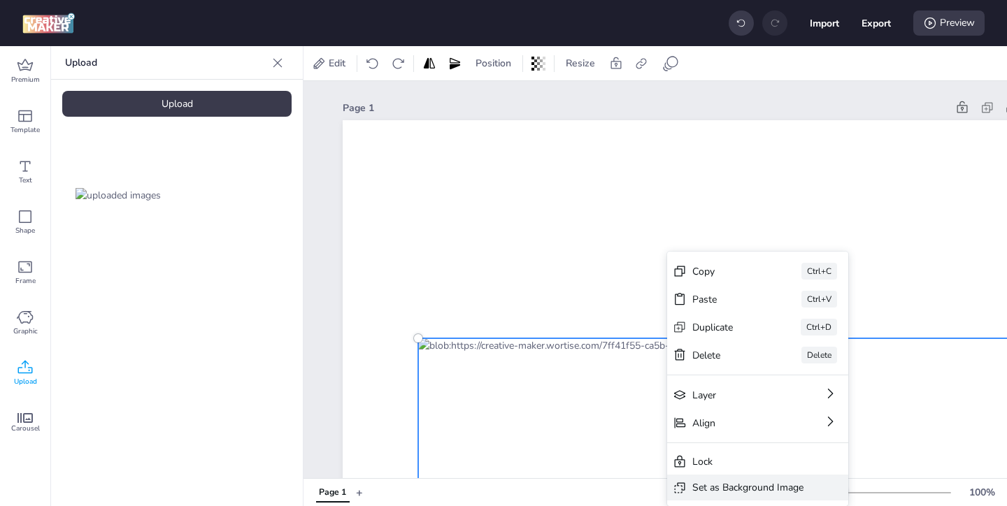
click at [691, 480] on div "Set as Background Image" at bounding box center [757, 488] width 181 height 26
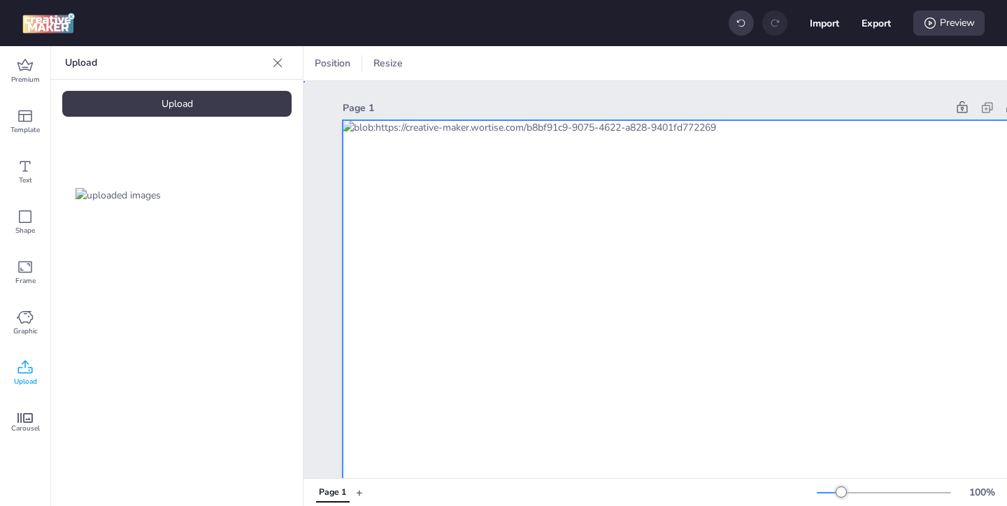
click at [796, 59] on icon at bounding box center [796, 64] width 14 height 14
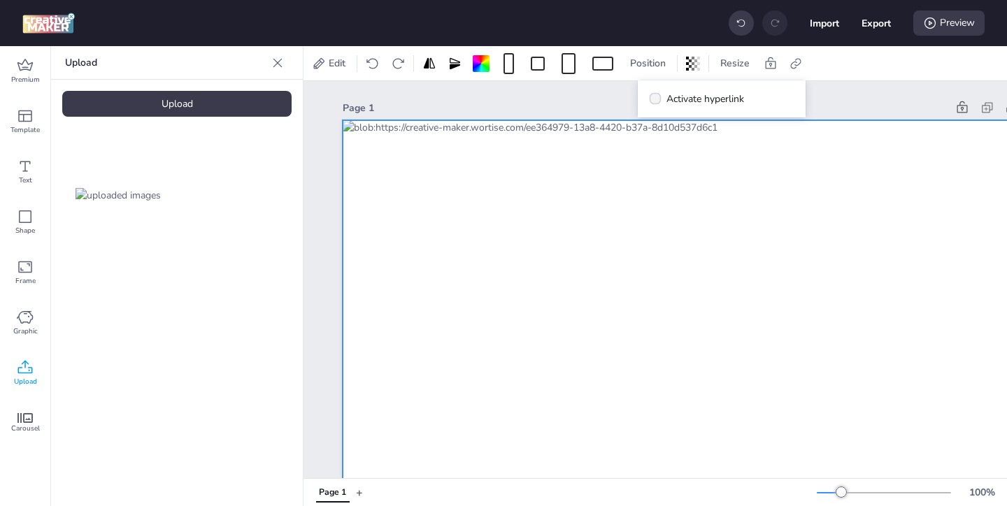
click at [659, 103] on span at bounding box center [655, 99] width 12 height 12
click at [657, 103] on input "Activate hyperlink" at bounding box center [652, 104] width 9 height 9
checkbox input "true"
click at [670, 138] on span "" at bounding box center [667, 139] width 12 height 12
click at [668, 140] on input "Click Tag" at bounding box center [663, 144] width 9 height 9
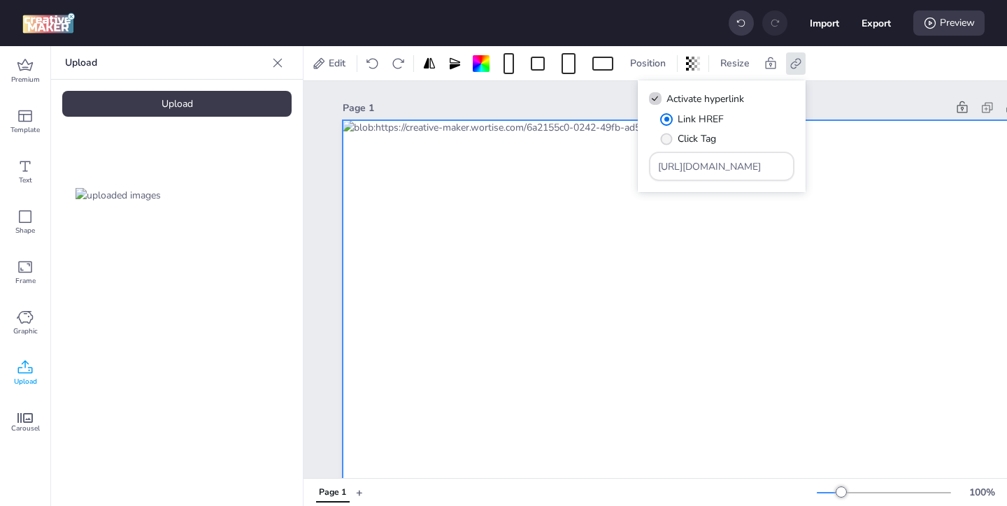
radio input "true"
drag, startPoint x: 761, startPoint y: 168, endPoint x: 711, endPoint y: 134, distance: 60.9
click at [717, 139] on div "Link HREF Click Tag [URL][DOMAIN_NAME]" at bounding box center [721, 146] width 145 height 69
paste input "https://[DOMAIN_NAME]/ddm/trackclk/[DOMAIN_NAME]/B34146756.429023277;dc_trk_aid…"
type input "https://[DOMAIN_NAME]/ddm/trackclk/[DOMAIN_NAME]/B34146756.429023277;dc_trk_aid…"
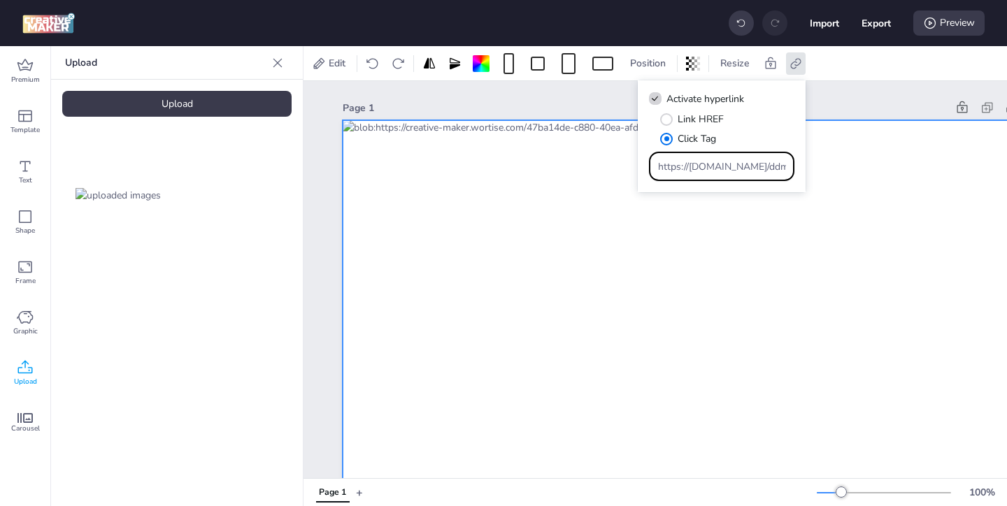
scroll to position [0, 1084]
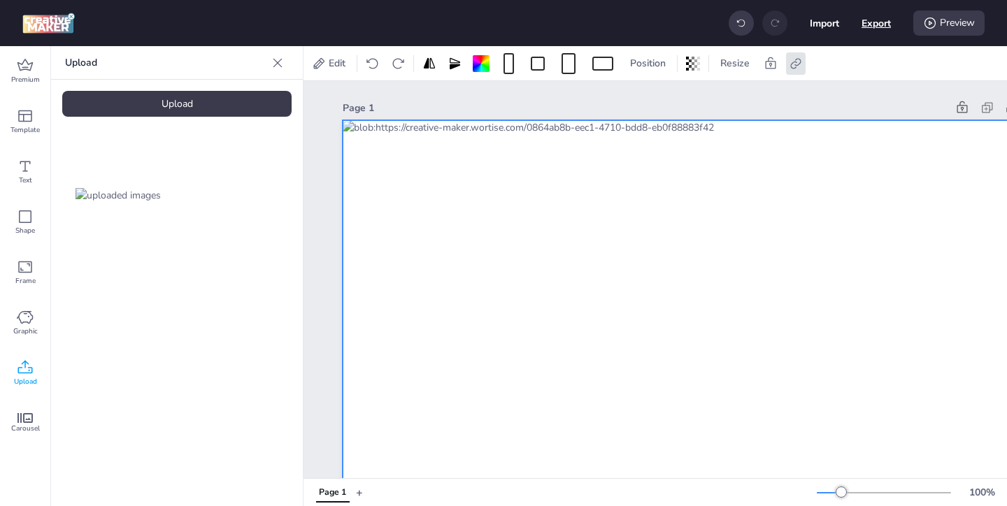
click at [868, 29] on button "Export" at bounding box center [875, 22] width 29 height 29
select select "html"
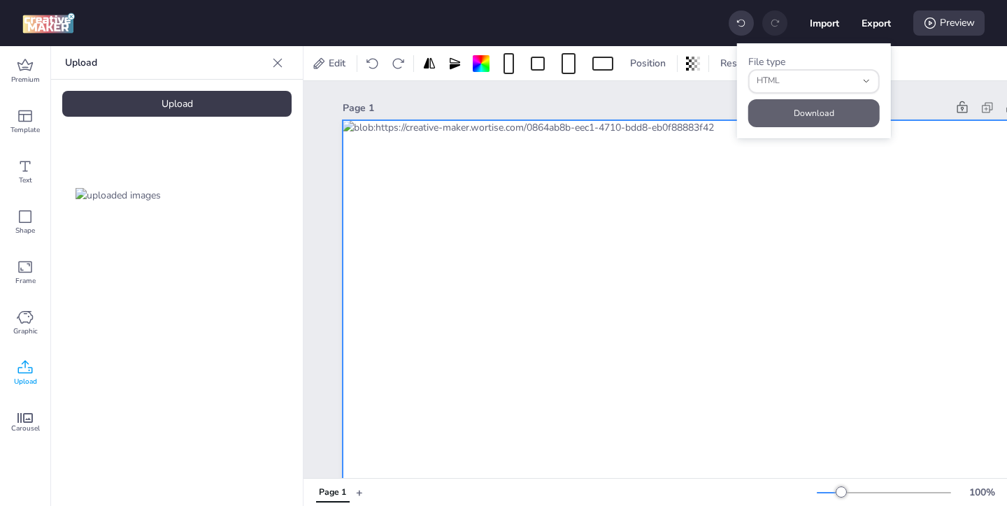
click at [824, 105] on button "Download" at bounding box center [813, 113] width 131 height 28
